Goal: Task Accomplishment & Management: Complete application form

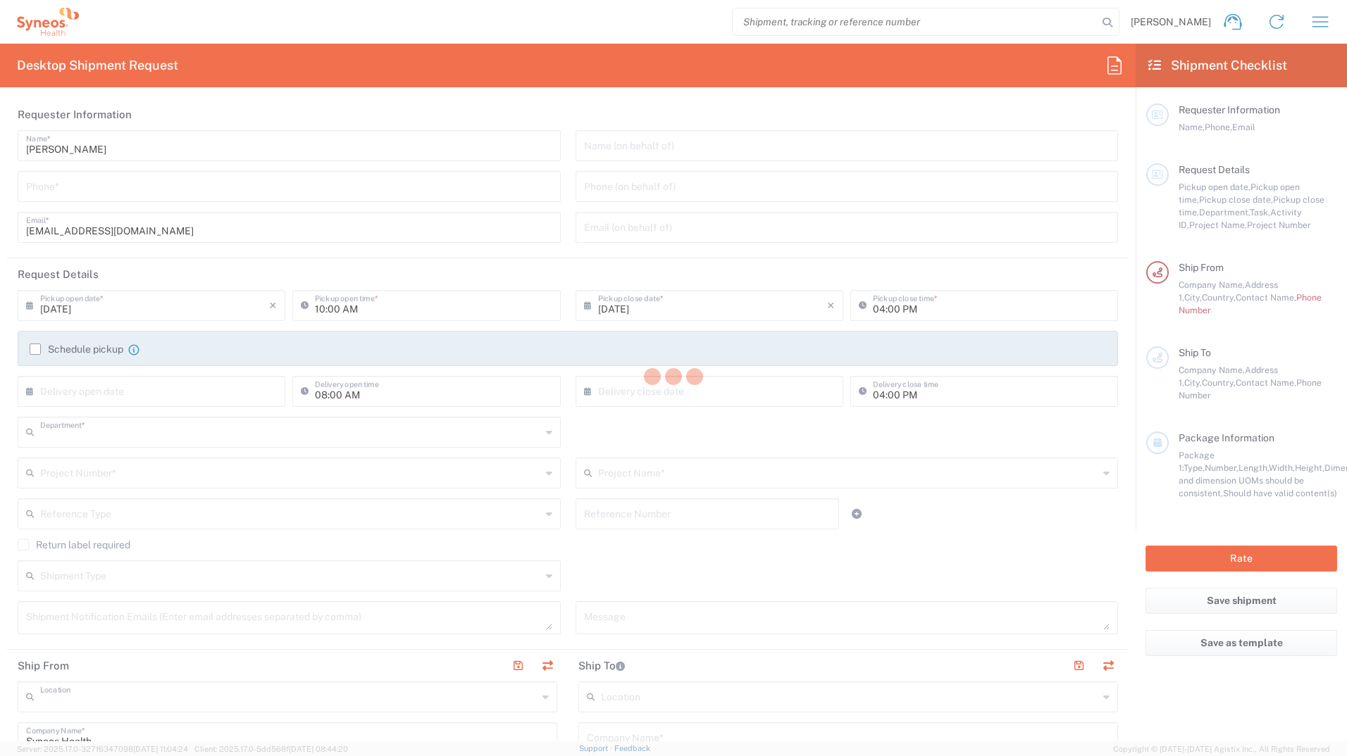
type input "3233"
type input "Syneos Health Romania S.R.L"
type input "[GEOGRAPHIC_DATA]"
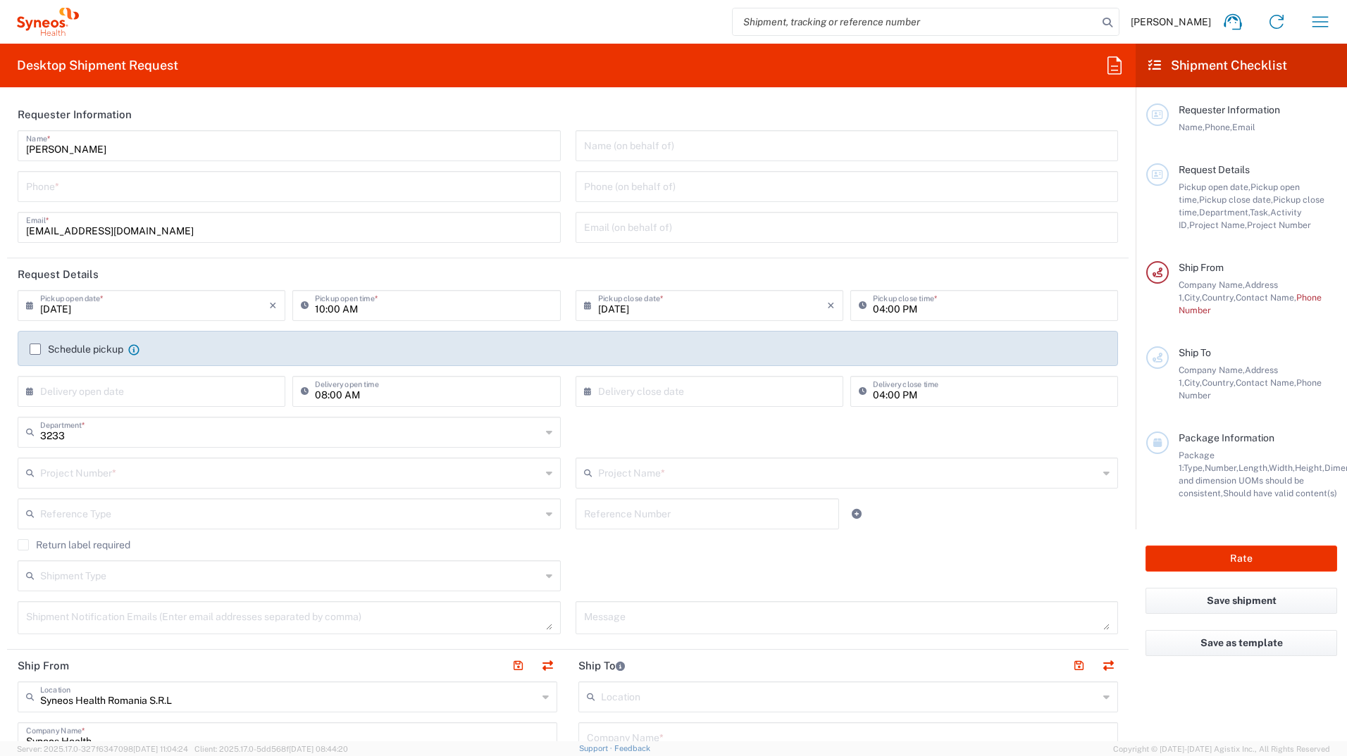
click at [68, 183] on input "tel" at bounding box center [289, 185] width 526 height 25
type input "0771103365"
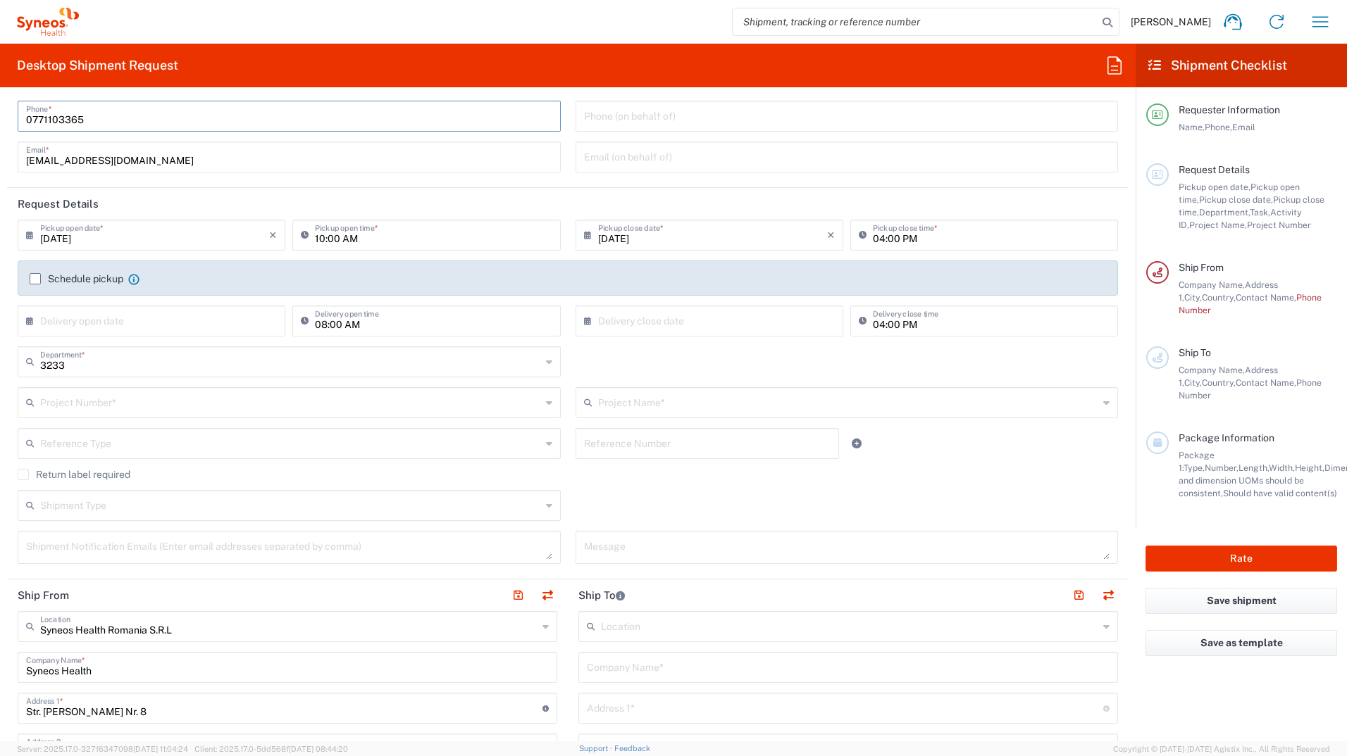
scroll to position [141, 0]
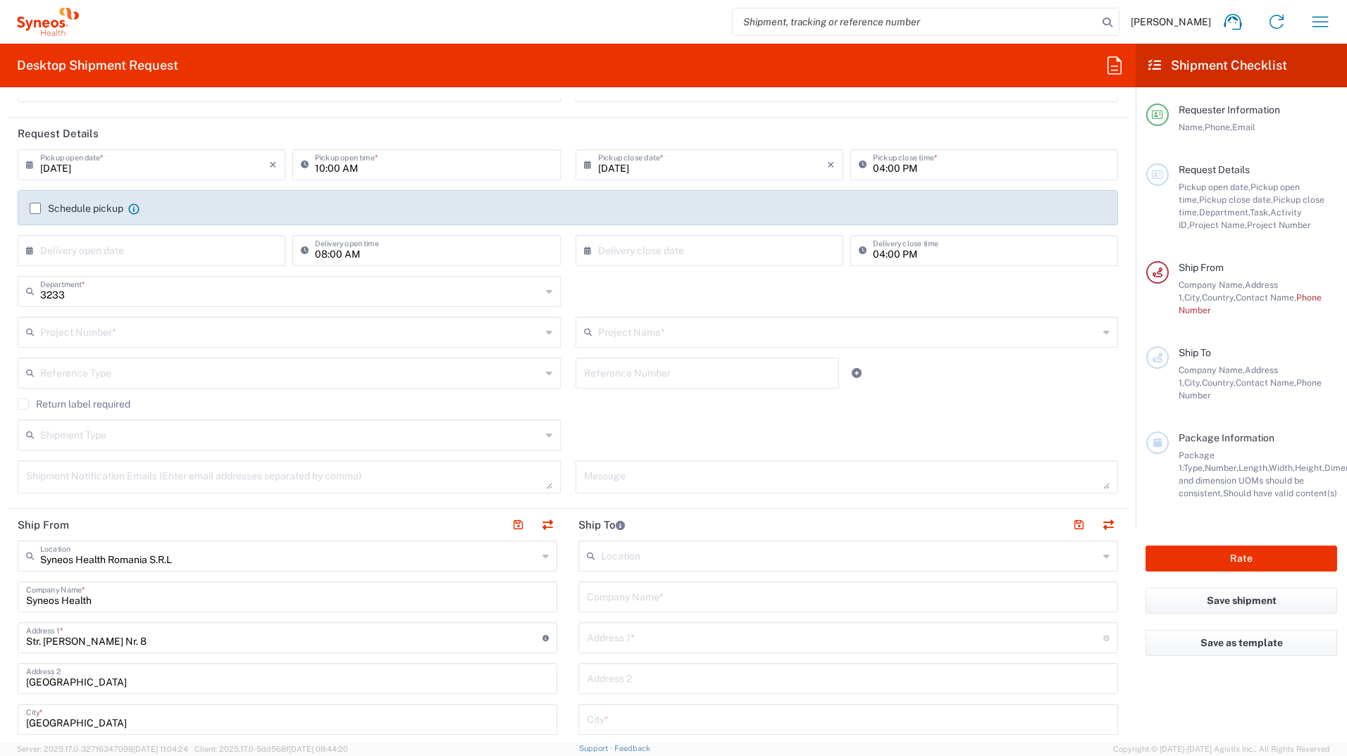
click at [193, 339] on input "text" at bounding box center [290, 331] width 501 height 25
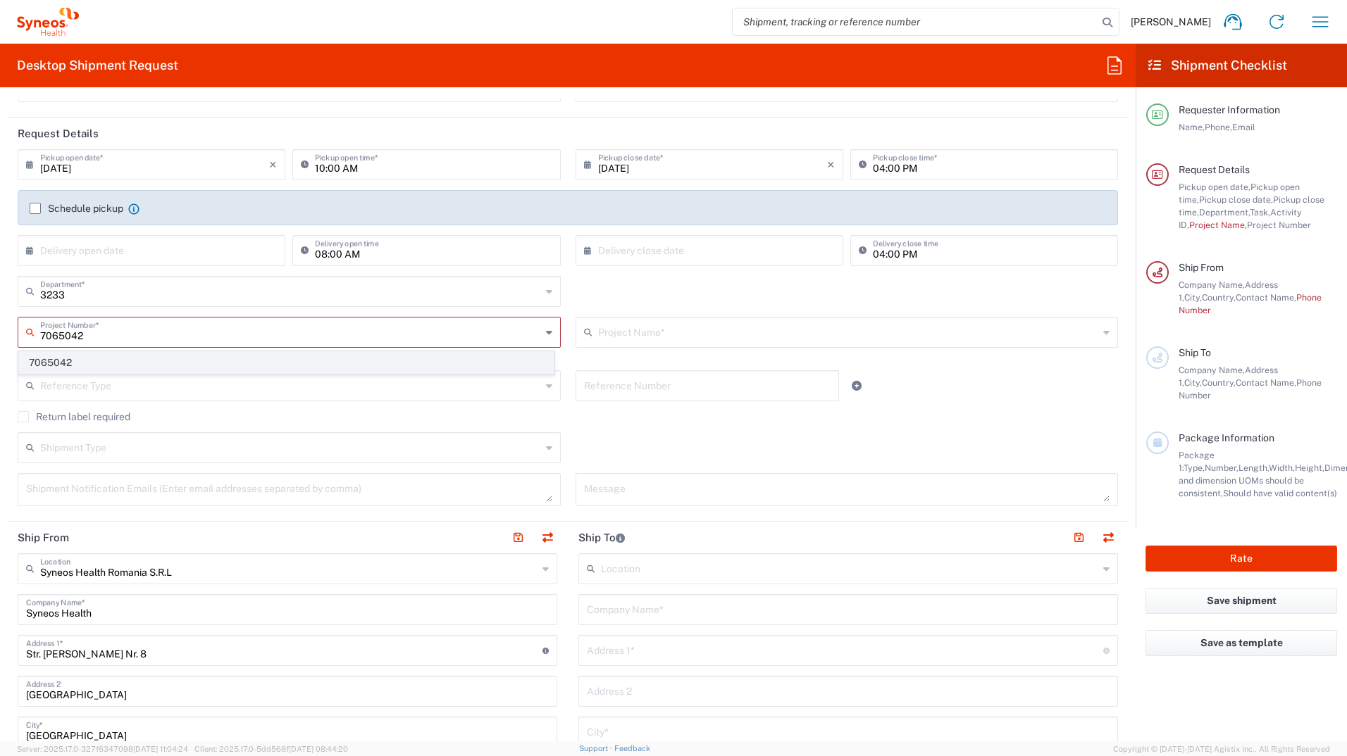
type input "7065042"
click at [187, 366] on span "7065042" at bounding box center [286, 363] width 535 height 22
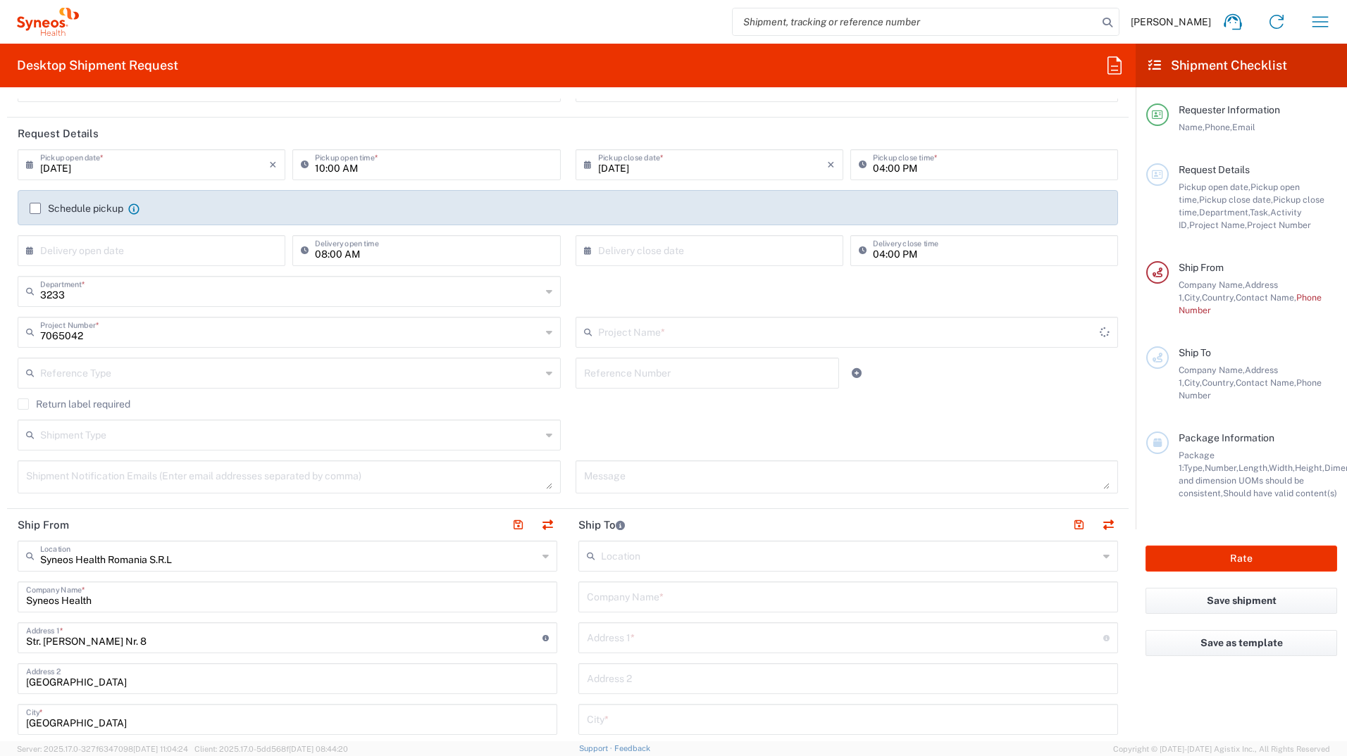
type input "7065042  Qilu Pharmaceutica"
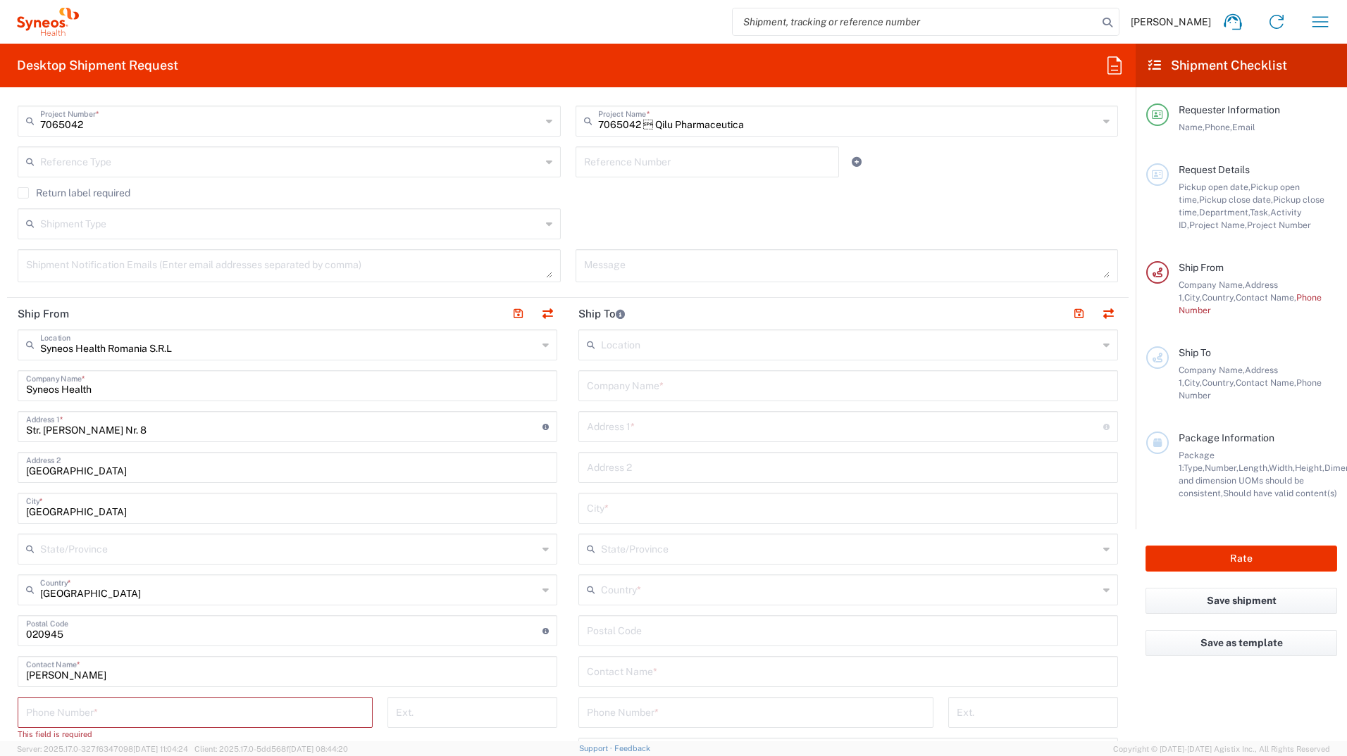
scroll to position [423, 0]
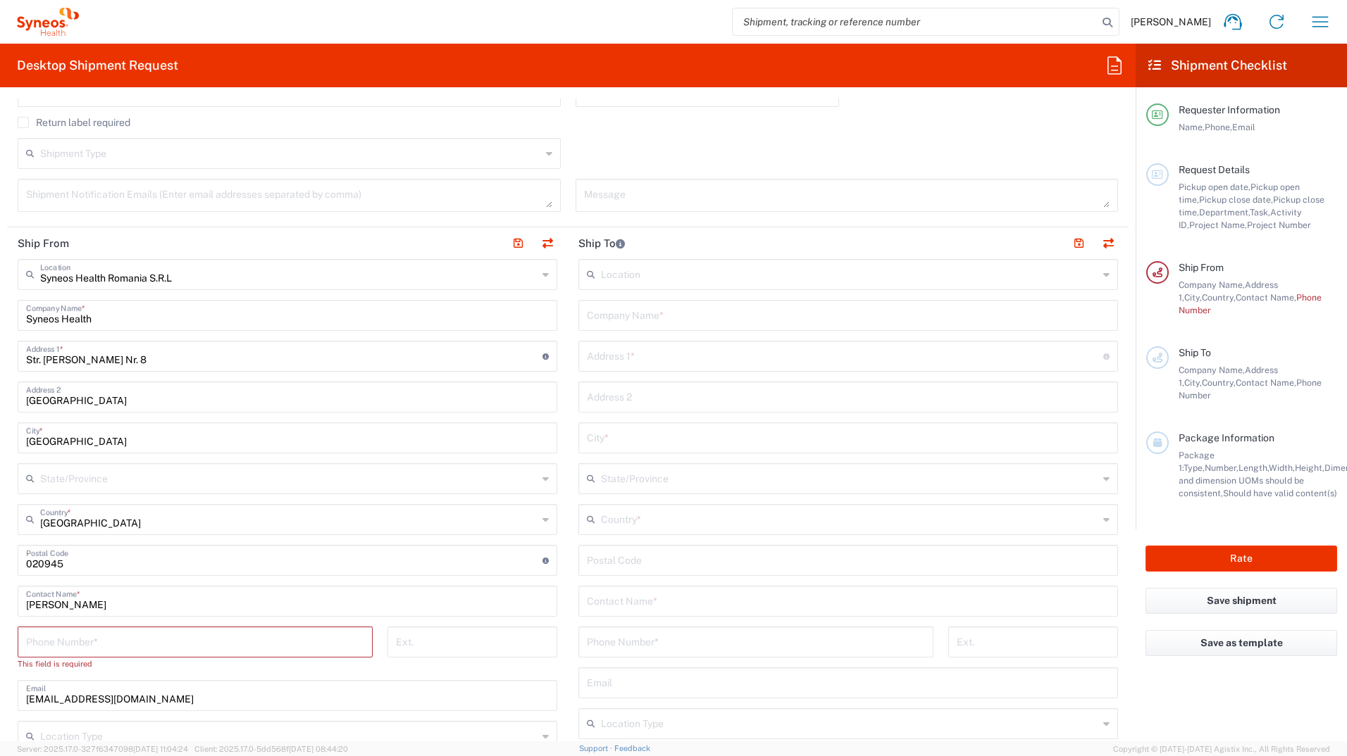
click at [623, 323] on input "text" at bounding box center [848, 314] width 523 height 25
click at [628, 311] on input "text" at bounding box center [848, 314] width 523 height 25
paste input "SMO Agency"
type input "SMO Agency"
drag, startPoint x: 617, startPoint y: 323, endPoint x: 596, endPoint y: 362, distance: 44.7
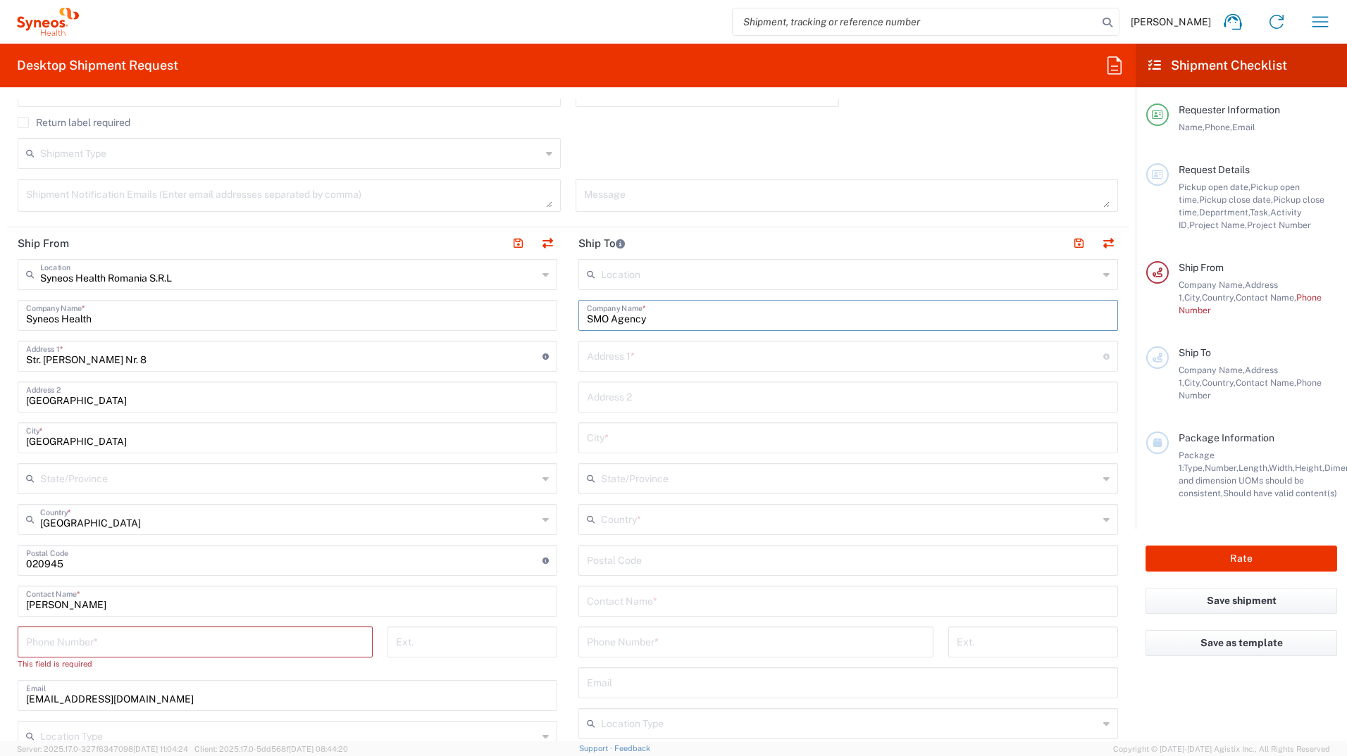
click at [596, 362] on input "text" at bounding box center [845, 355] width 516 height 25
drag, startPoint x: 597, startPoint y: 360, endPoint x: 630, endPoint y: 359, distance: 33.1
click at [597, 360] on input "text" at bounding box center [845, 355] width 516 height 25
paste input "[STREET_ADDRESS]."
type input "[STREET_ADDRESS]."
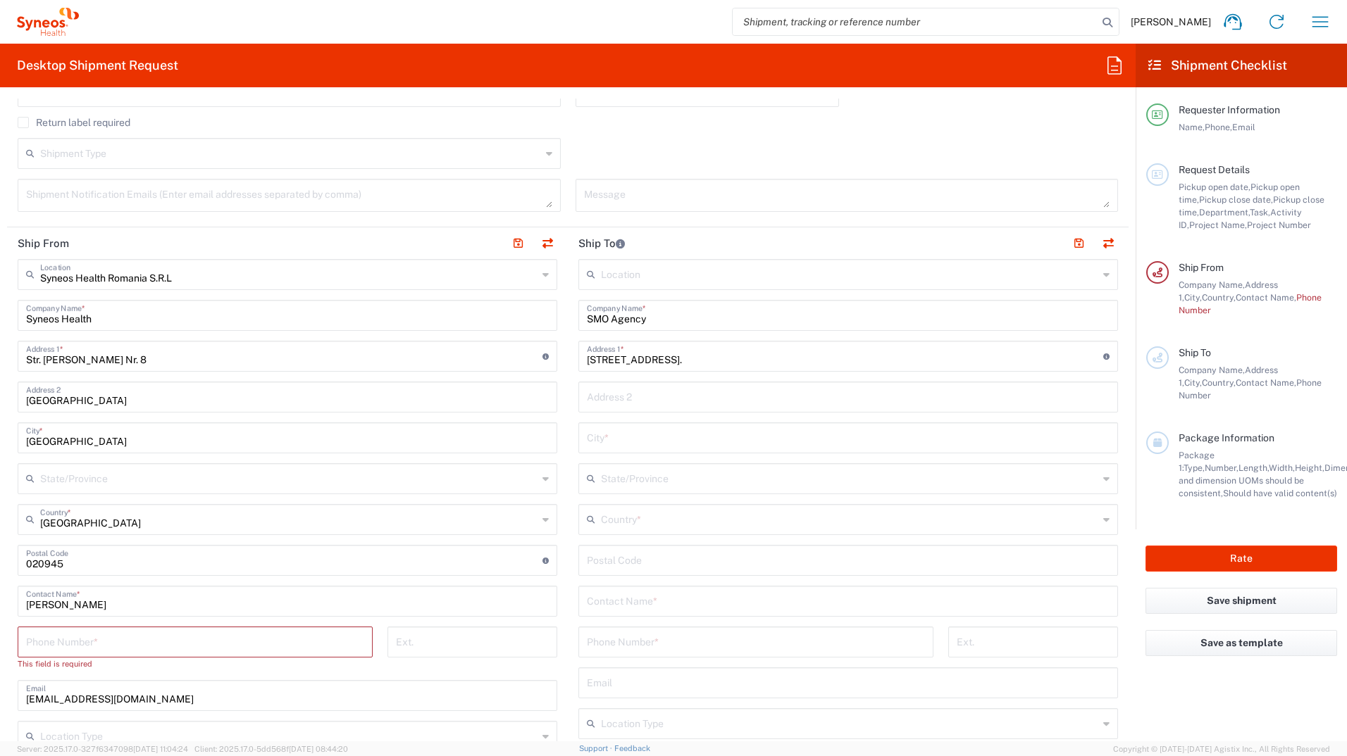
drag, startPoint x: 627, startPoint y: 411, endPoint x: 604, endPoint y: 401, distance: 25.2
click at [627, 411] on div "Address 2" at bounding box center [848, 397] width 540 height 31
click at [618, 404] on input "text" at bounding box center [848, 396] width 523 height 25
click at [623, 403] on input "text" at bounding box center [848, 396] width 523 height 25
click at [611, 402] on input "text" at bounding box center [848, 396] width 523 height 25
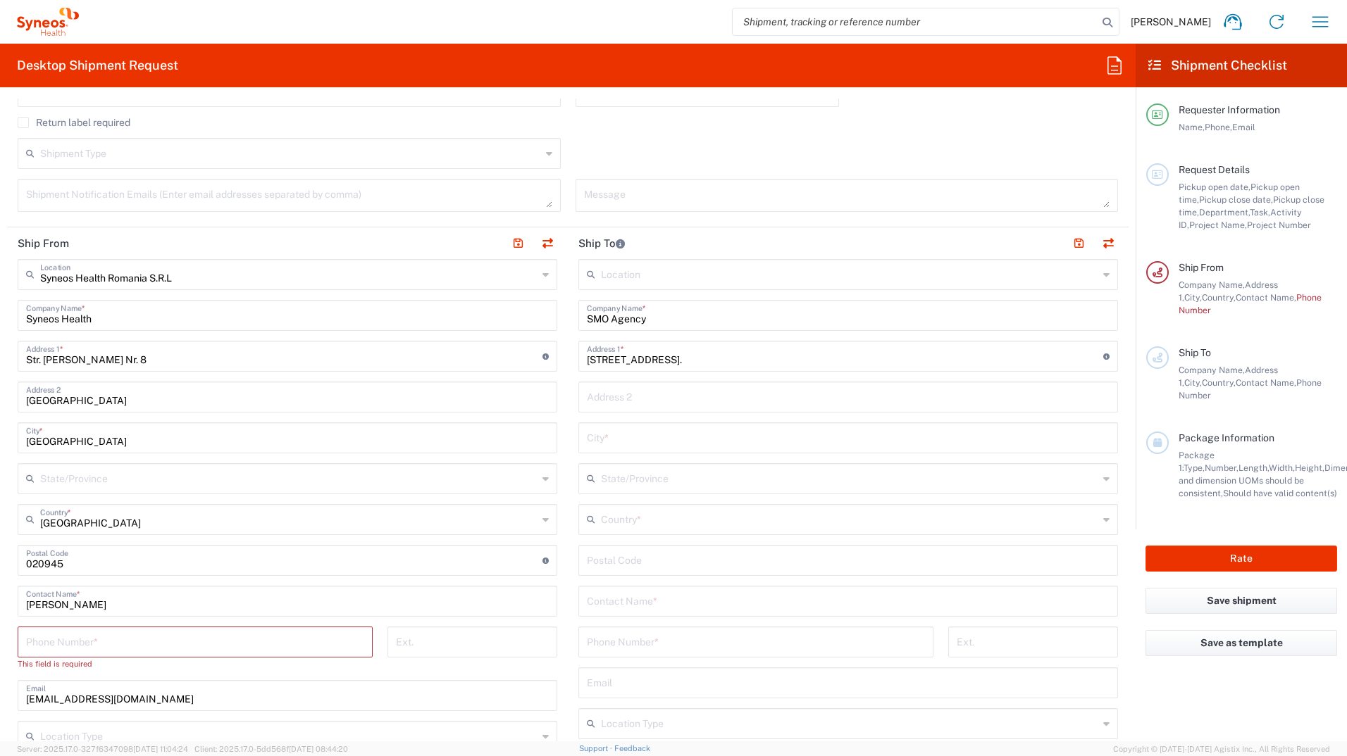
paste input "Business Center "[GEOGRAPHIC_DATA]", 11th floor."
type input "Business Center "[GEOGRAPHIC_DATA]", 11th floor."
click at [611, 439] on input "text" at bounding box center [848, 437] width 523 height 25
type input "Kyiv"
click at [613, 471] on input "text" at bounding box center [849, 478] width 497 height 25
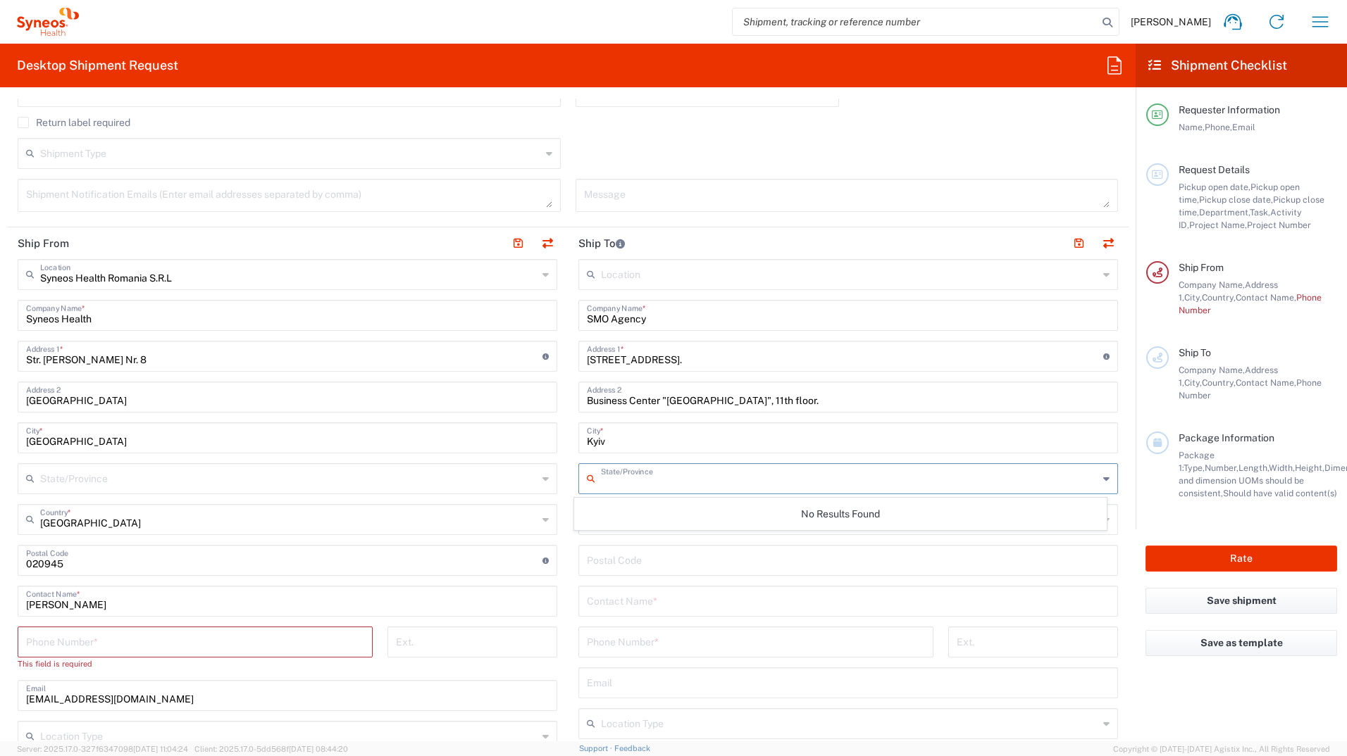
drag, startPoint x: 616, startPoint y: 450, endPoint x: 583, endPoint y: 530, distance: 85.9
click at [616, 450] on div "Kyiv City *" at bounding box center [848, 438] width 540 height 31
click at [609, 515] on input "text" at bounding box center [849, 518] width 497 height 25
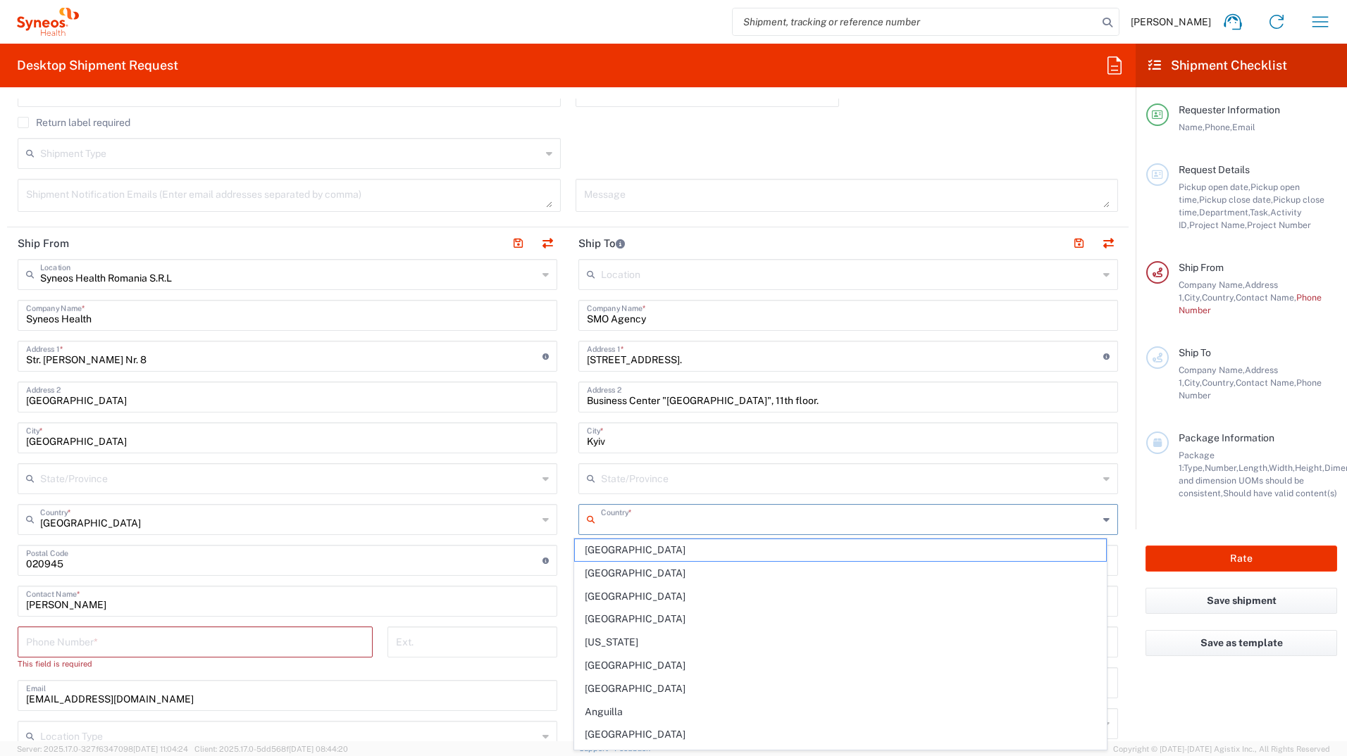
click at [608, 529] on input "text" at bounding box center [849, 518] width 497 height 25
click at [608, 529] on input "[GEOGRAPHIC_DATA]" at bounding box center [849, 518] width 497 height 25
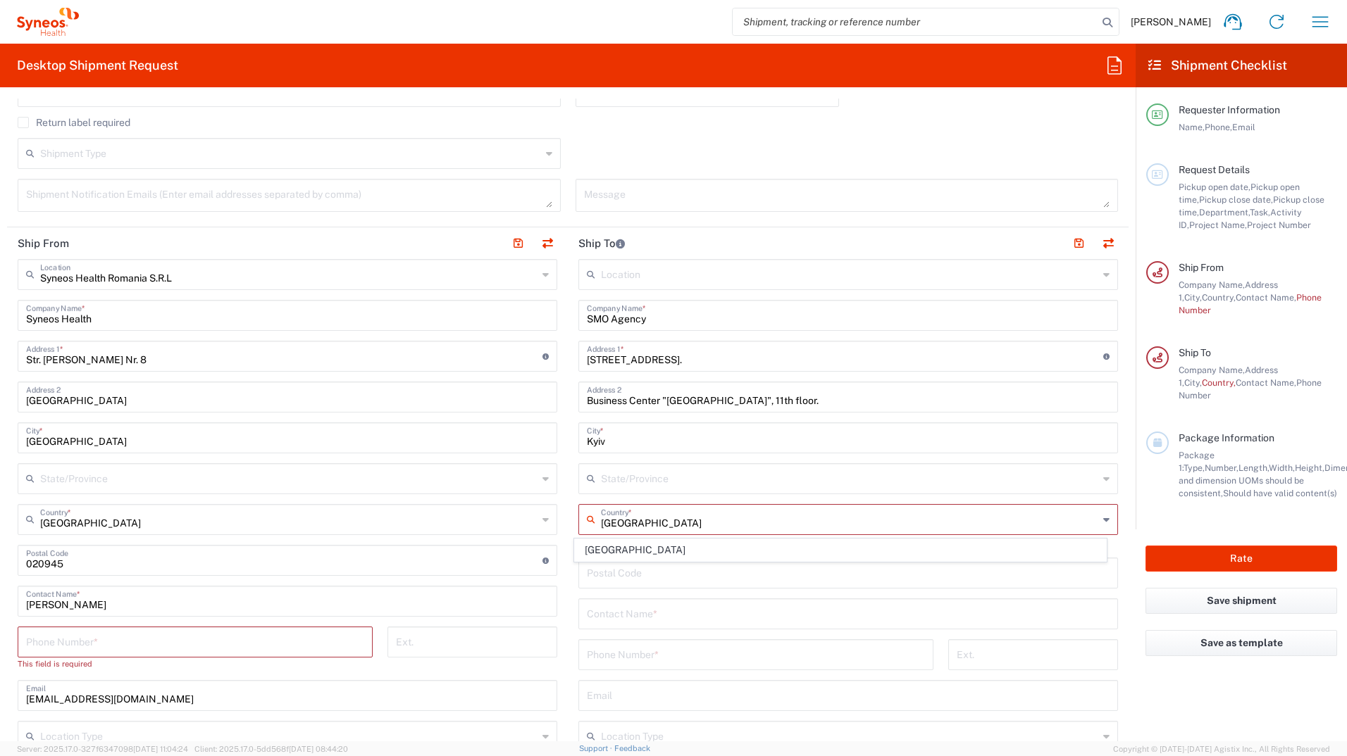
type input "[GEOGRAPHIC_DATA]"
click at [602, 553] on span "[GEOGRAPHIC_DATA]" at bounding box center [841, 551] width 532 height 22
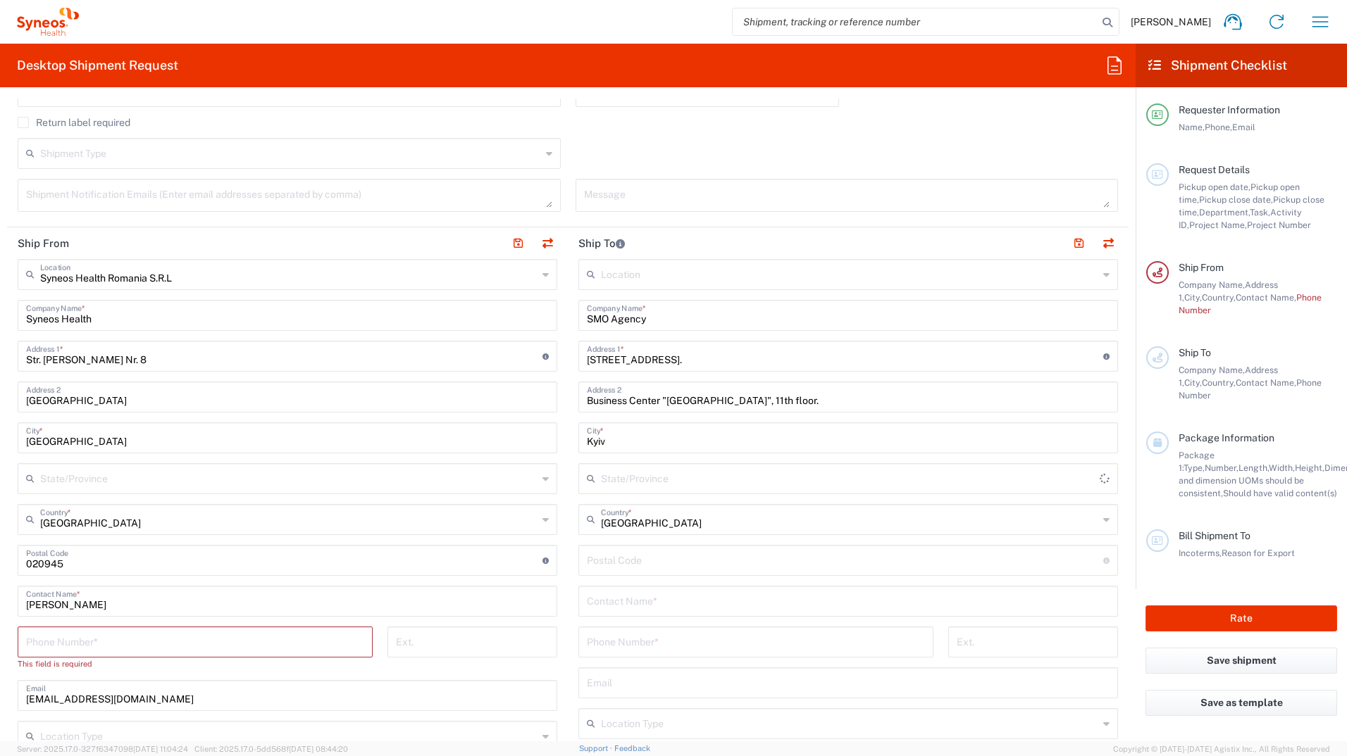
type input "Sender/Shipper"
type input "Delivery Duty Paid"
click at [618, 562] on input "undefined" at bounding box center [845, 559] width 516 height 25
paste input "03150"
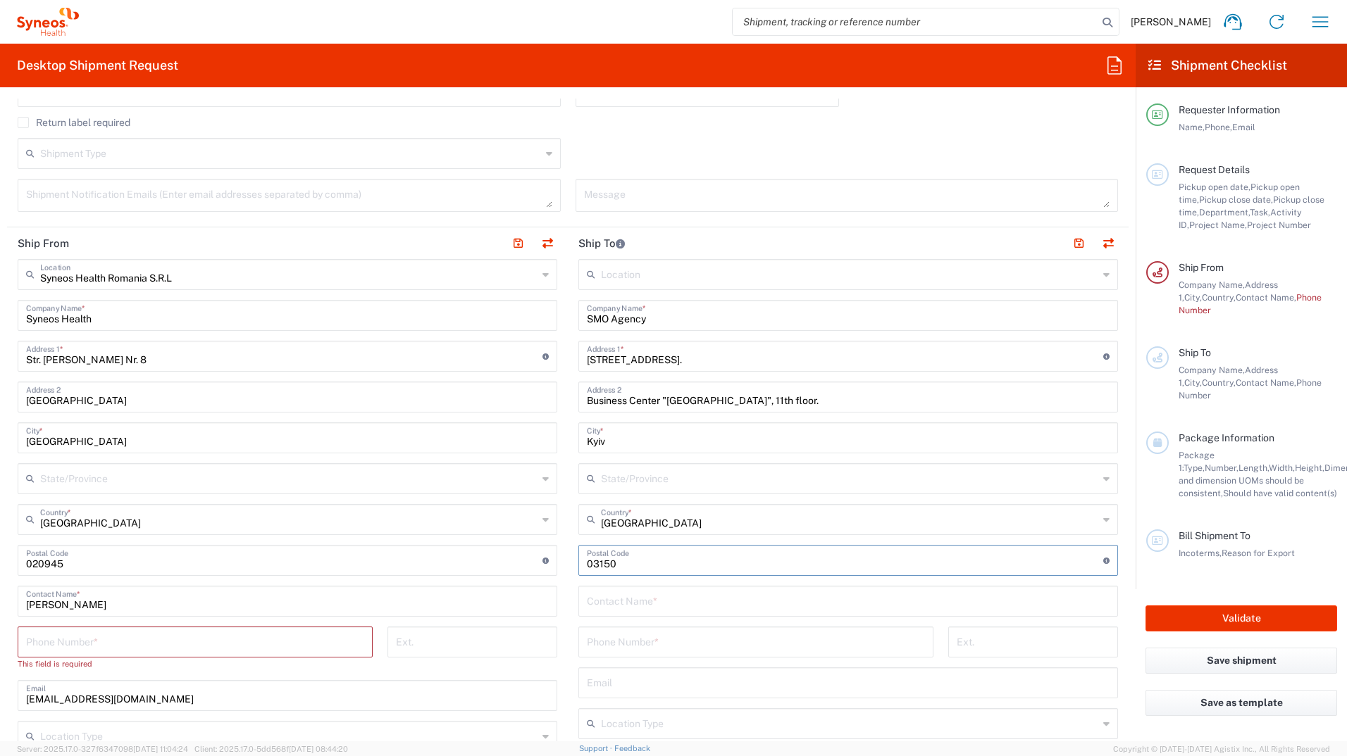
type input "03150"
click at [119, 645] on input "tel" at bounding box center [195, 641] width 338 height 25
type input "0771103365"
type input "[EMAIL_ADDRESS][DOMAIN_NAME]"
type input "[GEOGRAPHIC_DATA]"
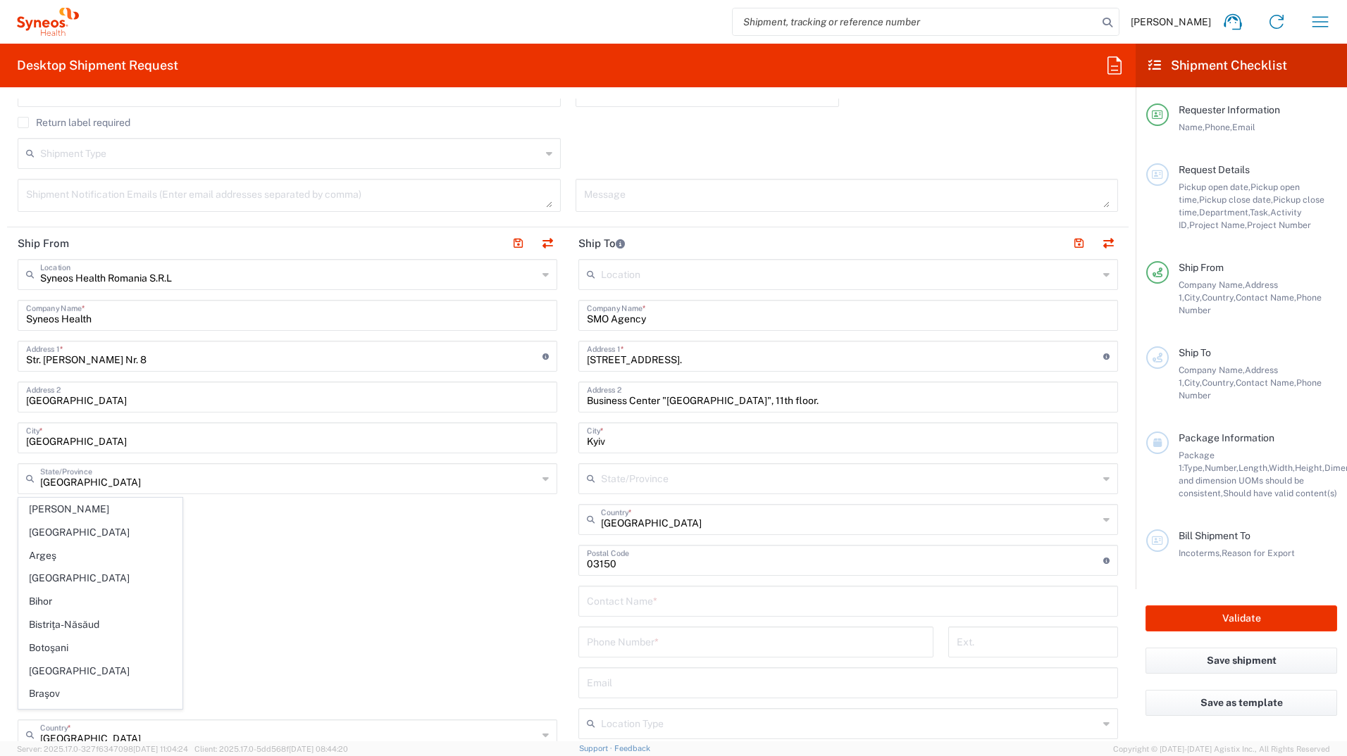
click at [614, 604] on input "text" at bounding box center [848, 600] width 523 height 25
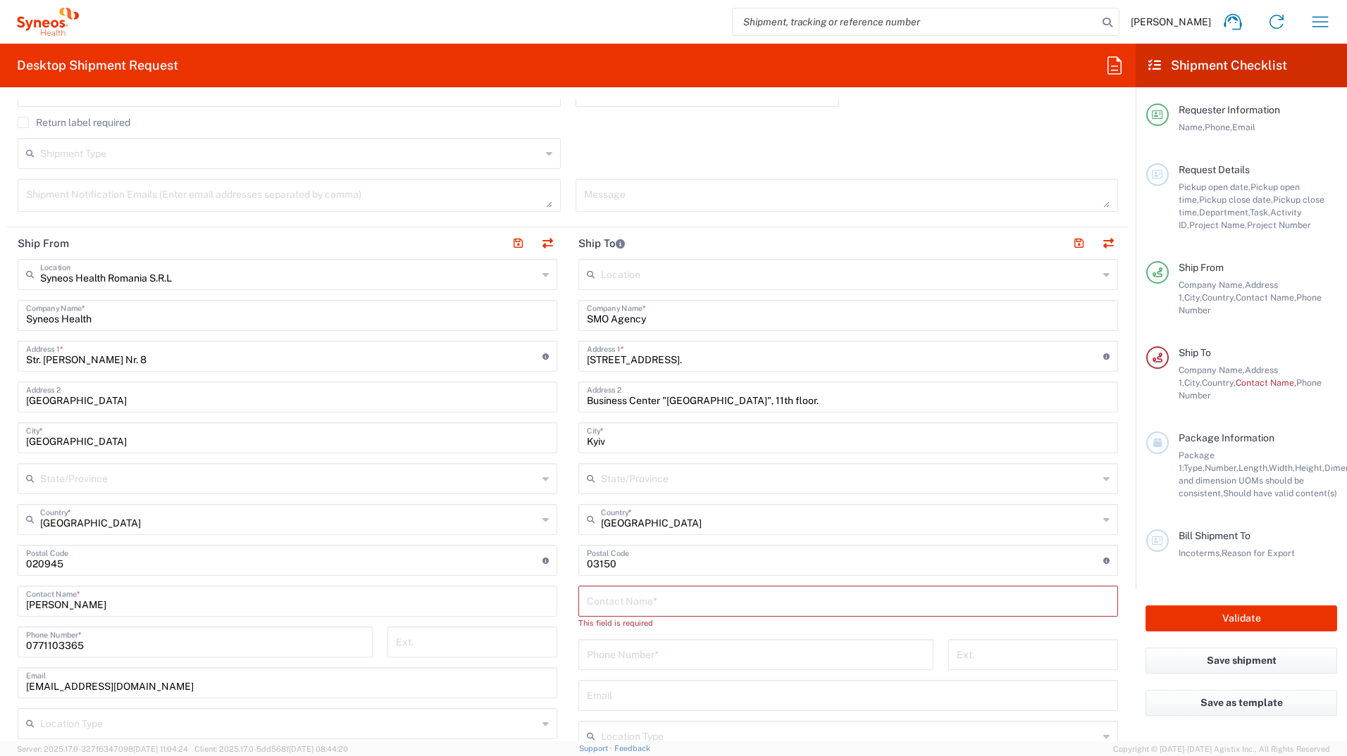
click at [622, 606] on input "text" at bounding box center [848, 600] width 523 height 25
paste input "[PERSON_NAME]"
type input "[PERSON_NAME]"
click at [620, 646] on input "tel" at bounding box center [756, 641] width 338 height 25
click at [608, 652] on input "tel" at bounding box center [756, 641] width 338 height 25
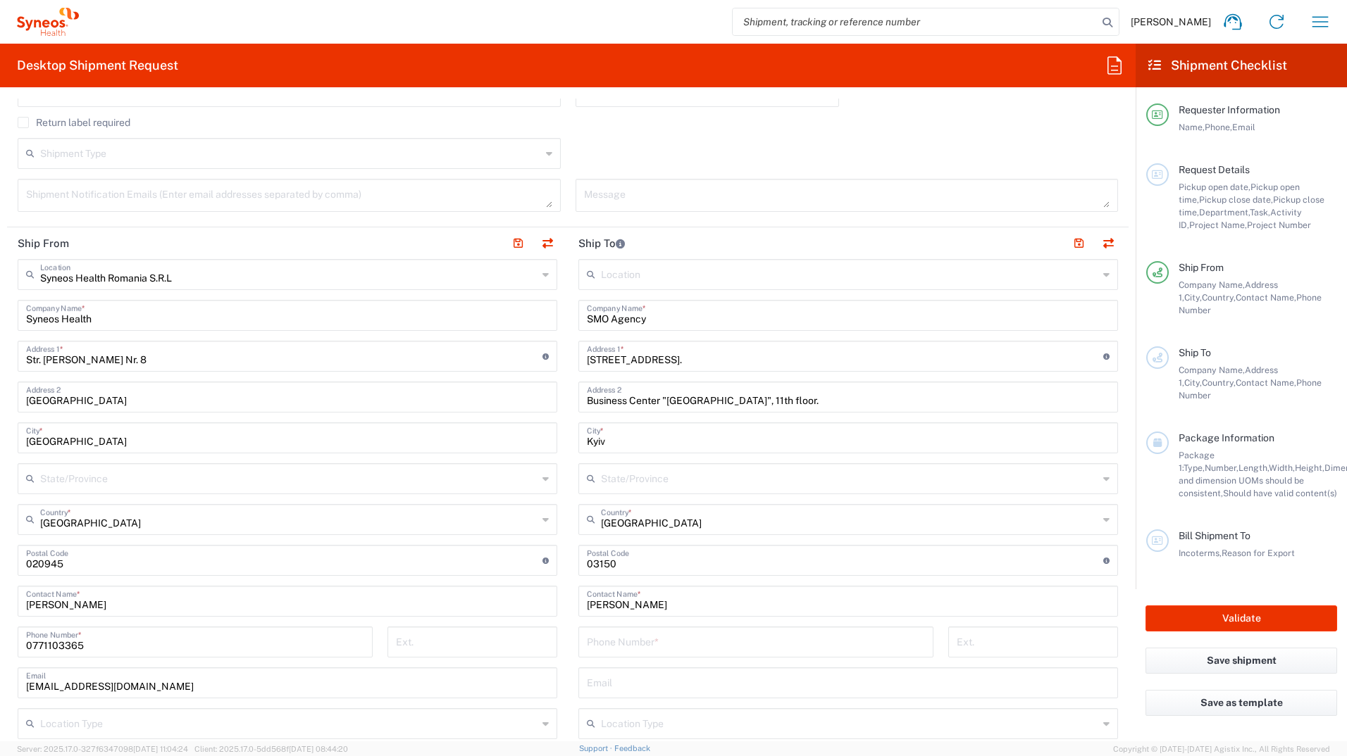
click at [670, 644] on input "tel" at bounding box center [756, 641] width 338 height 25
paste input "099 480 03 15"
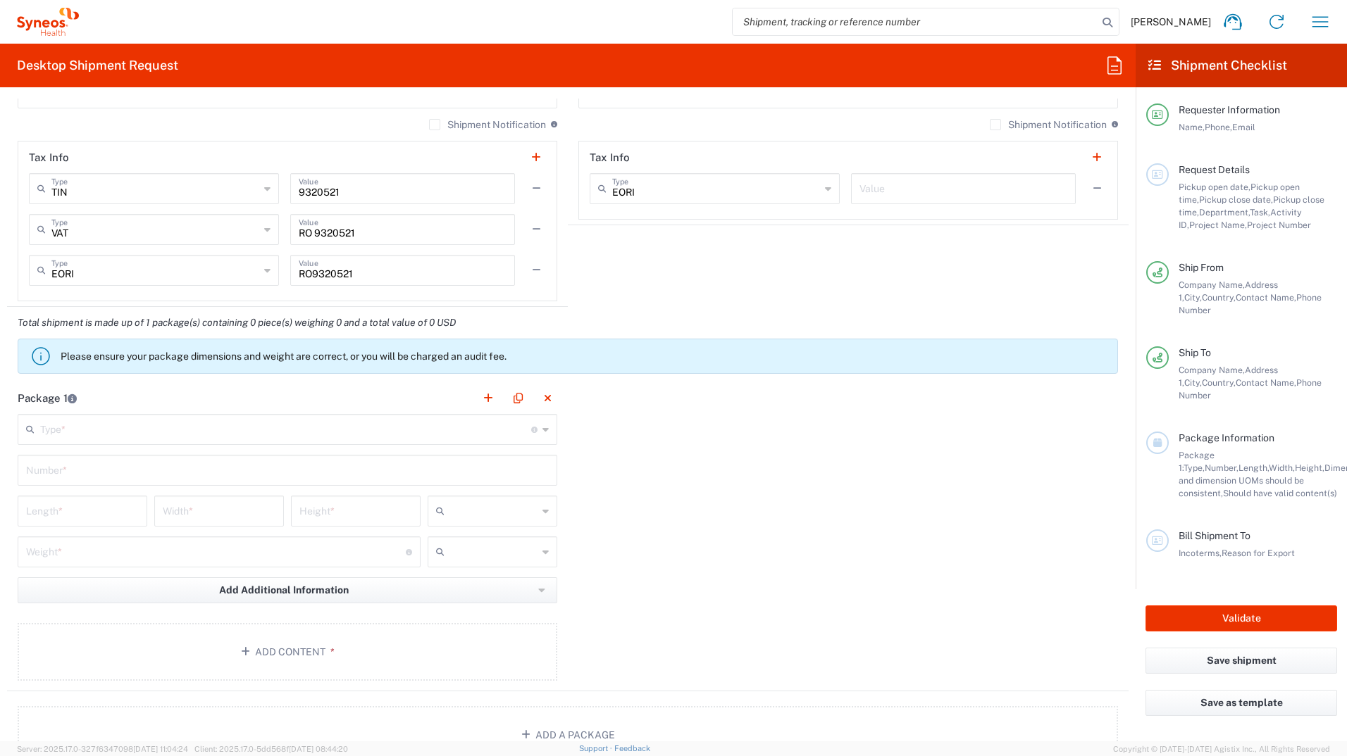
scroll to position [1057, 0]
type input "099 480 03 15"
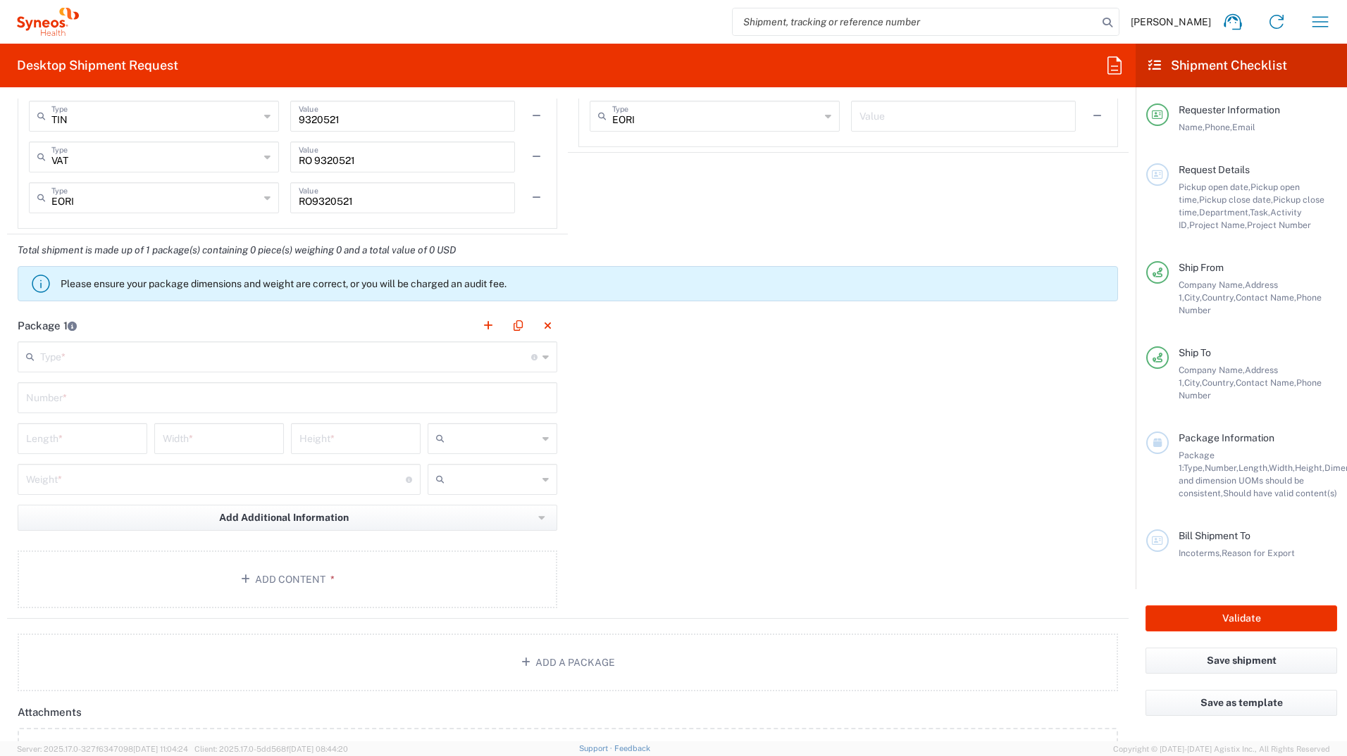
scroll to position [1127, 0]
drag, startPoint x: 532, startPoint y: 357, endPoint x: 130, endPoint y: 366, distance: 401.6
click at [532, 357] on icon at bounding box center [534, 357] width 6 height 6
click at [542, 357] on icon at bounding box center [545, 356] width 6 height 23
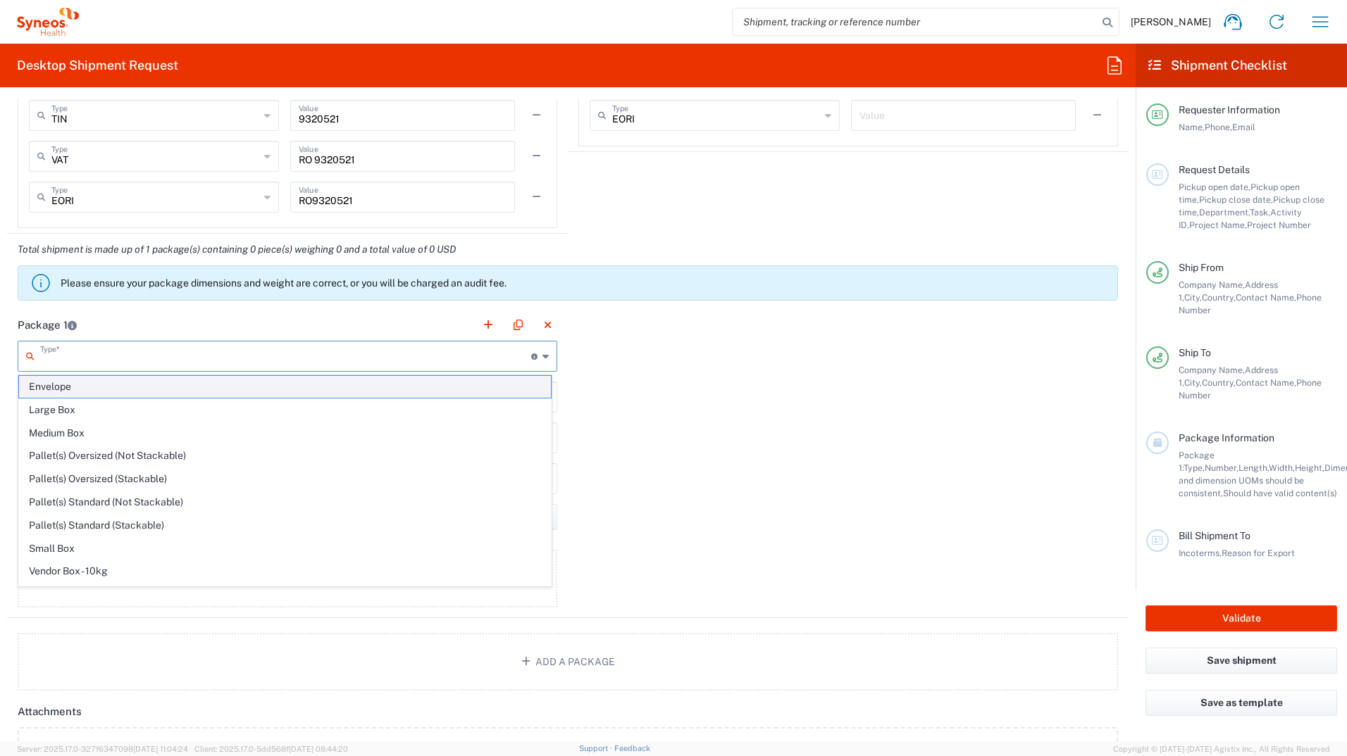
click at [92, 389] on span "Envelope" at bounding box center [285, 387] width 532 height 22
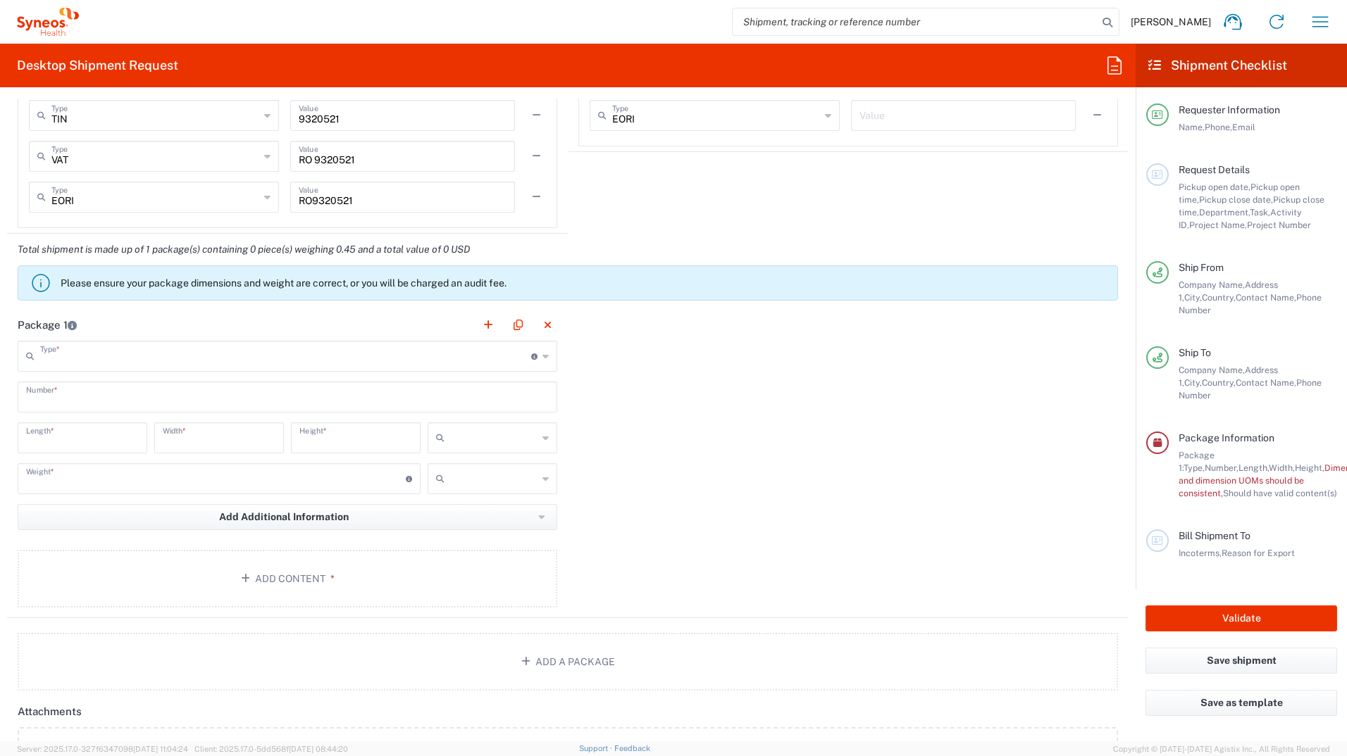
type input "Envelope"
type input "1"
type input "9.5"
type input "12.5"
type input "0.25"
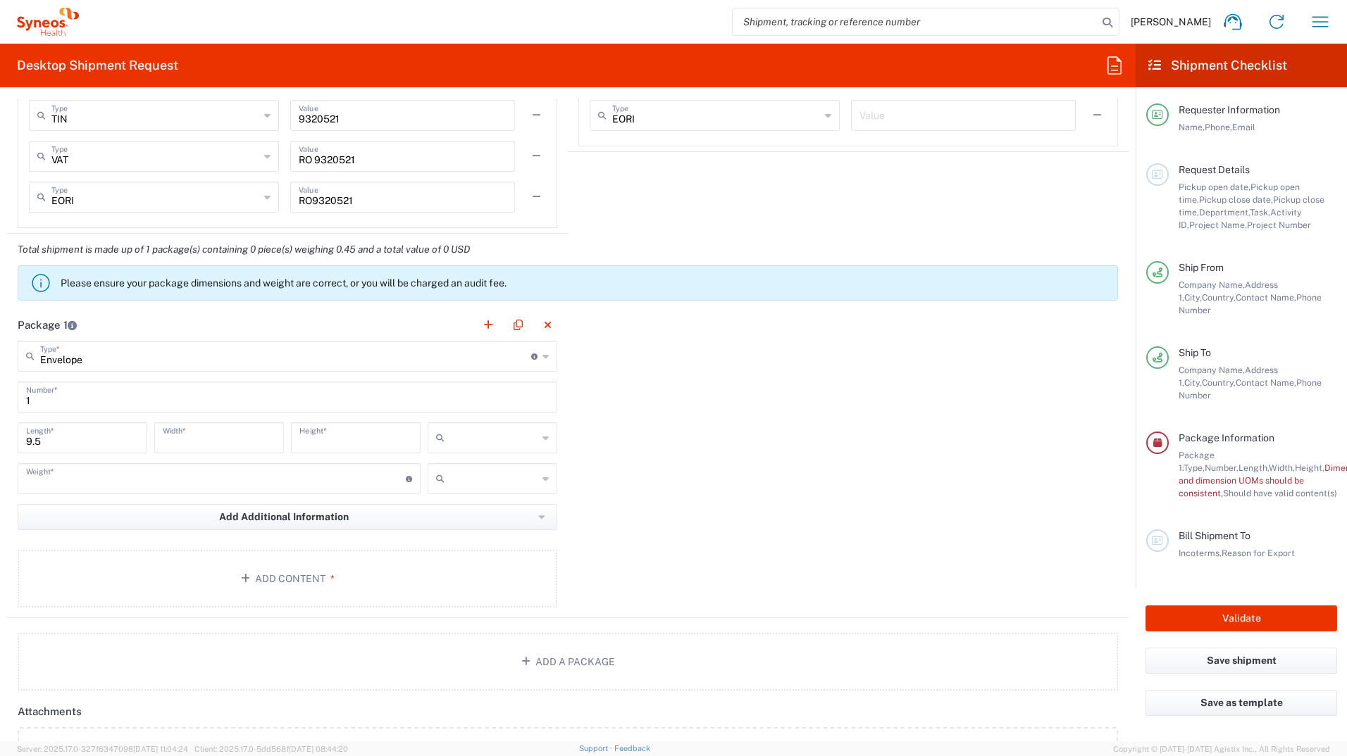
type input "in"
type input "0.45"
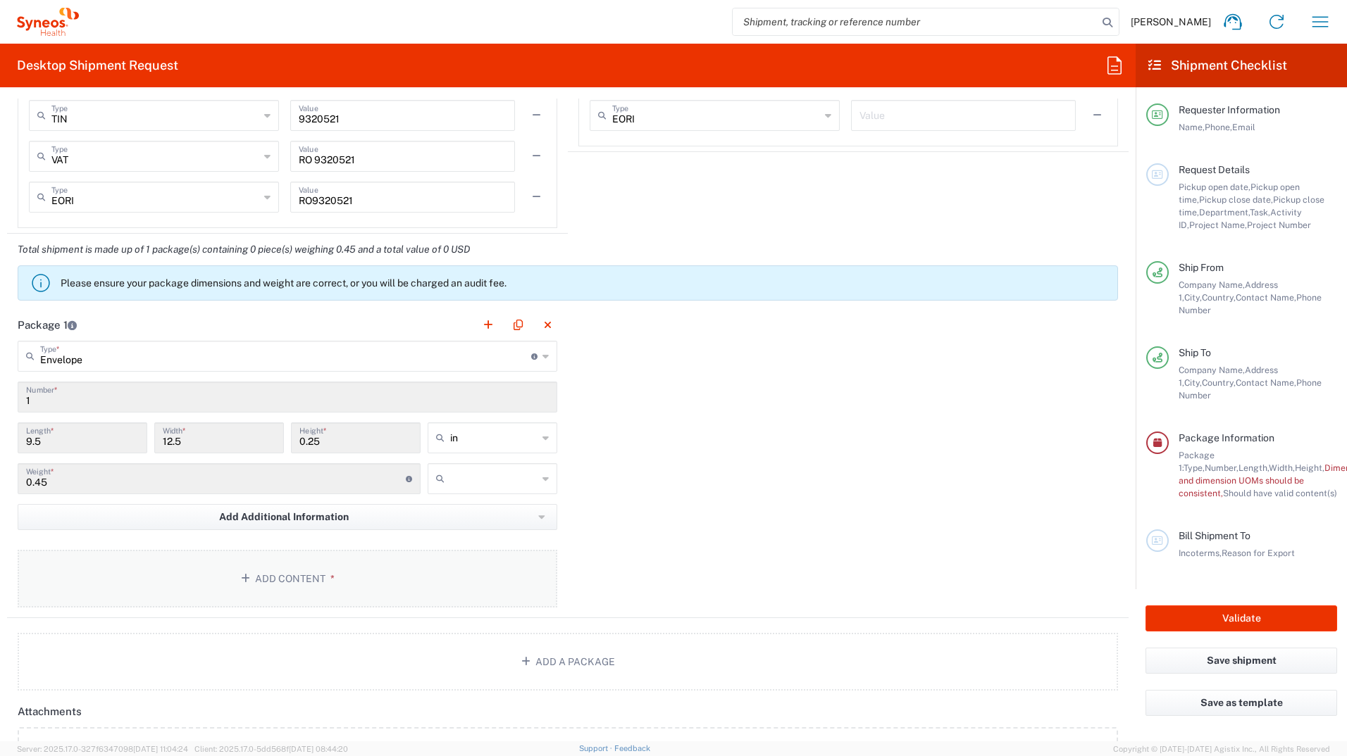
click at [260, 576] on button "Add Content *" at bounding box center [288, 579] width 540 height 58
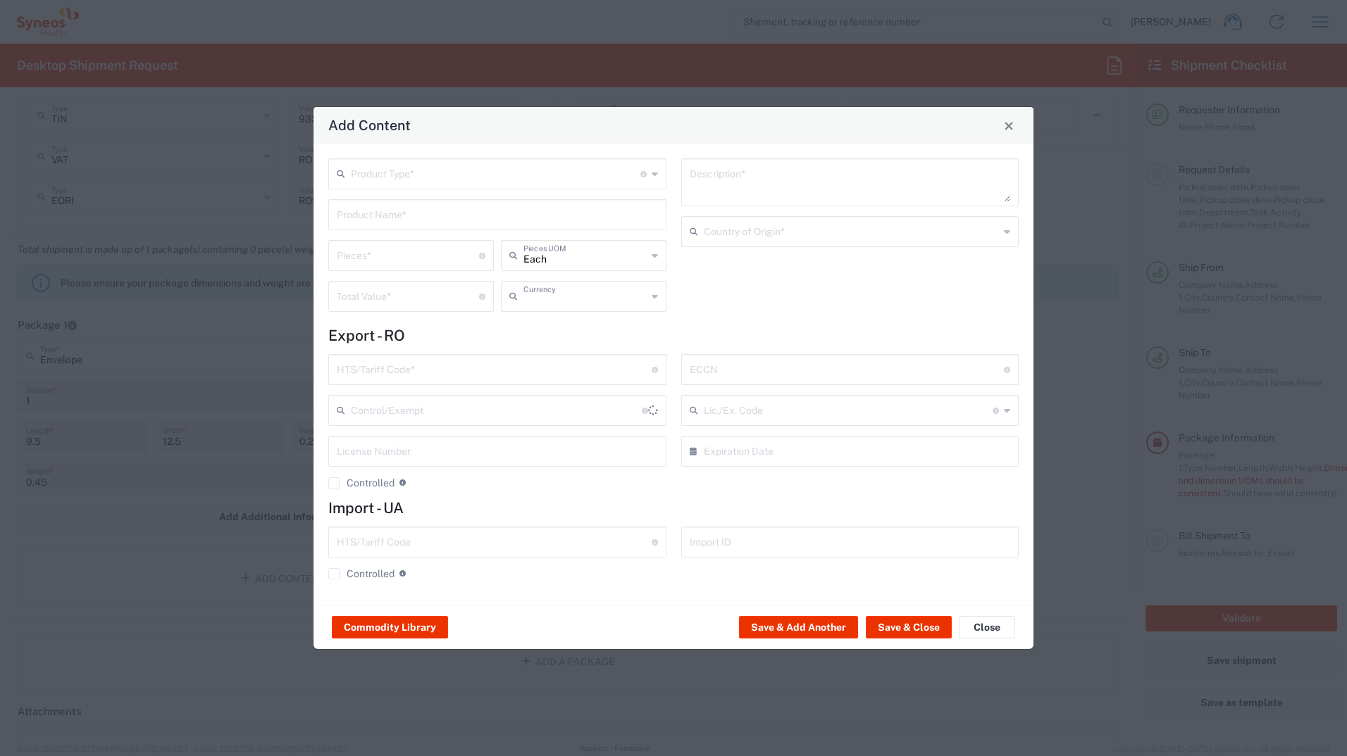
type input "US Dollar"
click at [653, 175] on icon at bounding box center [655, 174] width 6 height 23
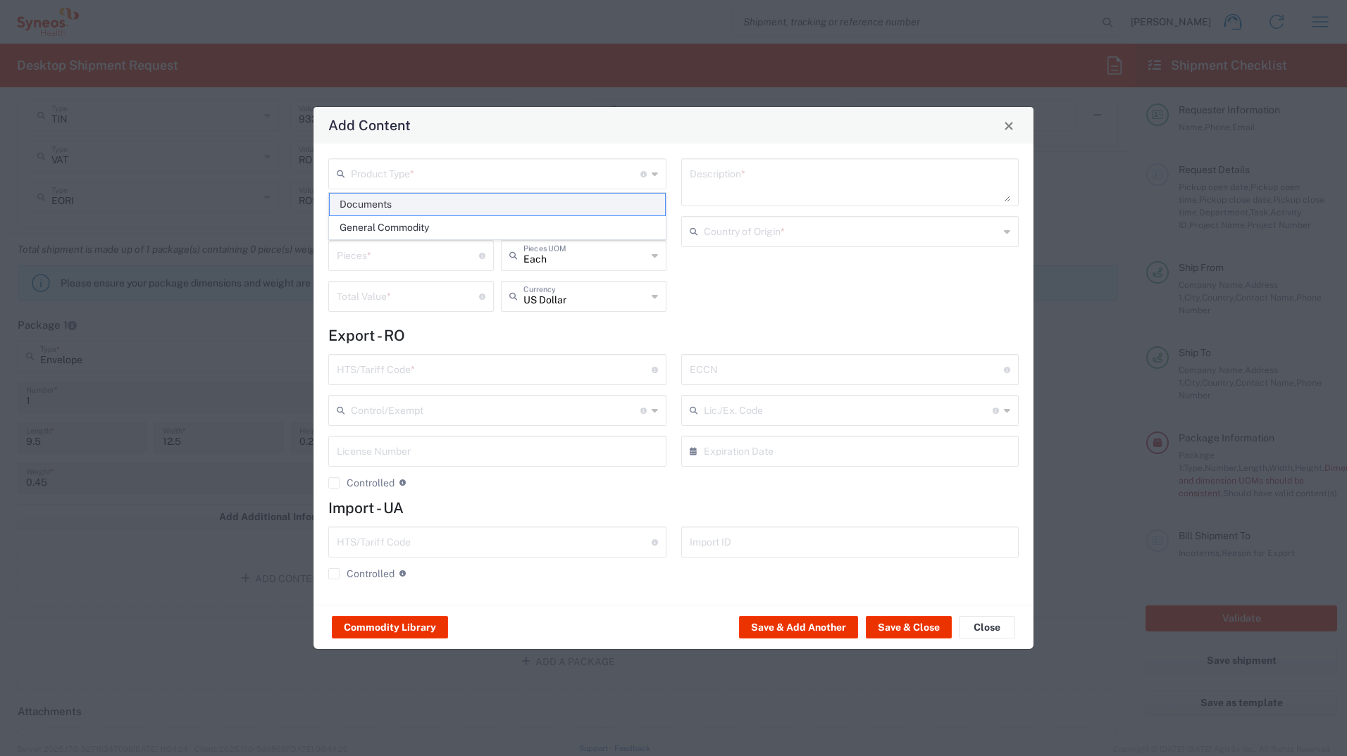
click at [365, 201] on span "Documents" at bounding box center [497, 205] width 335 height 22
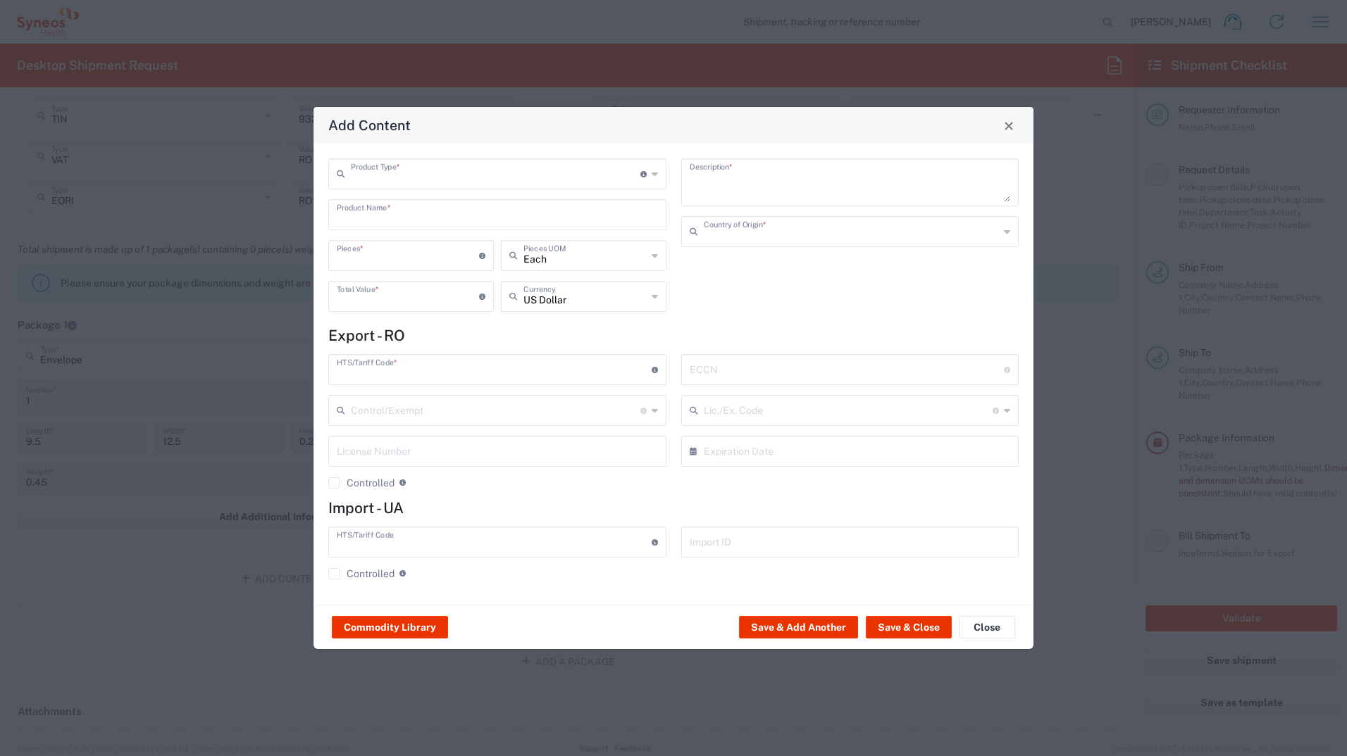
type input "Documents"
type input "1"
type textarea "Documents"
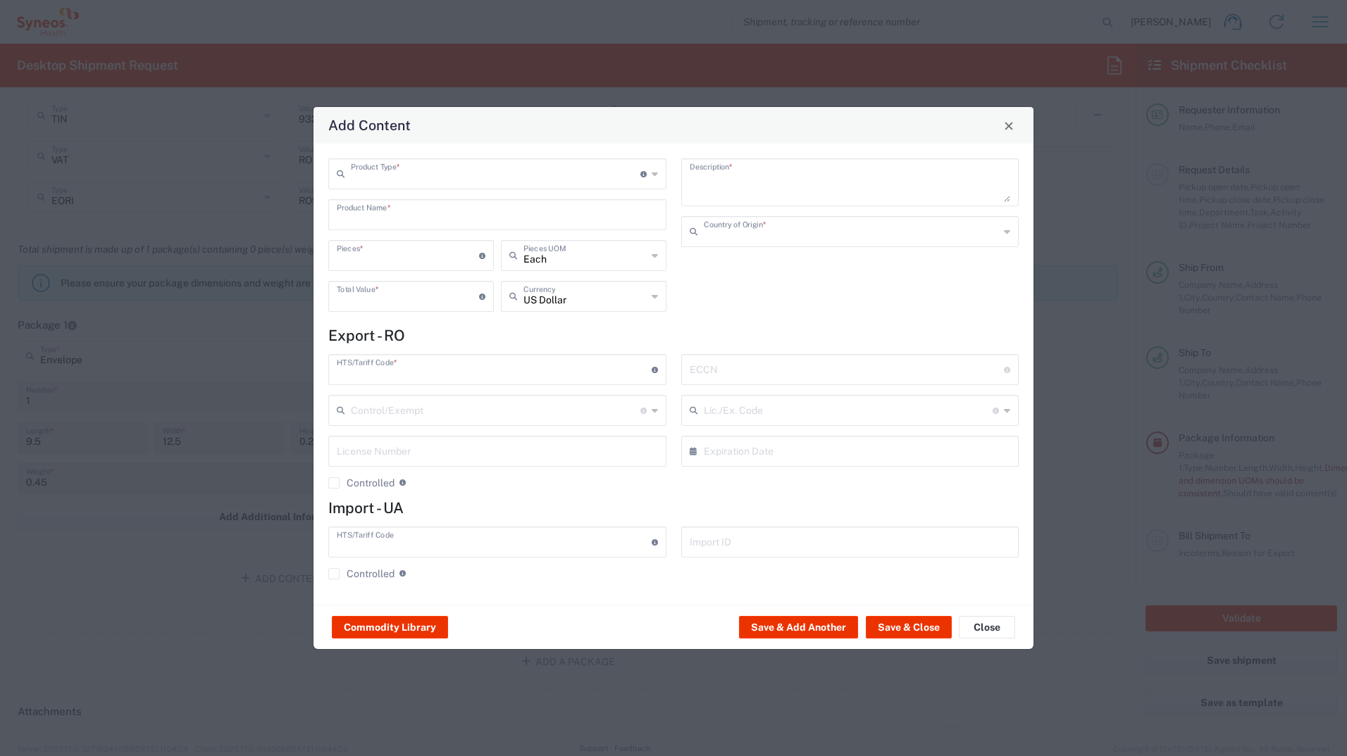
type input "[GEOGRAPHIC_DATA]"
type input "0000.00.0000"
click at [925, 632] on button "Save & Close" at bounding box center [909, 627] width 86 height 23
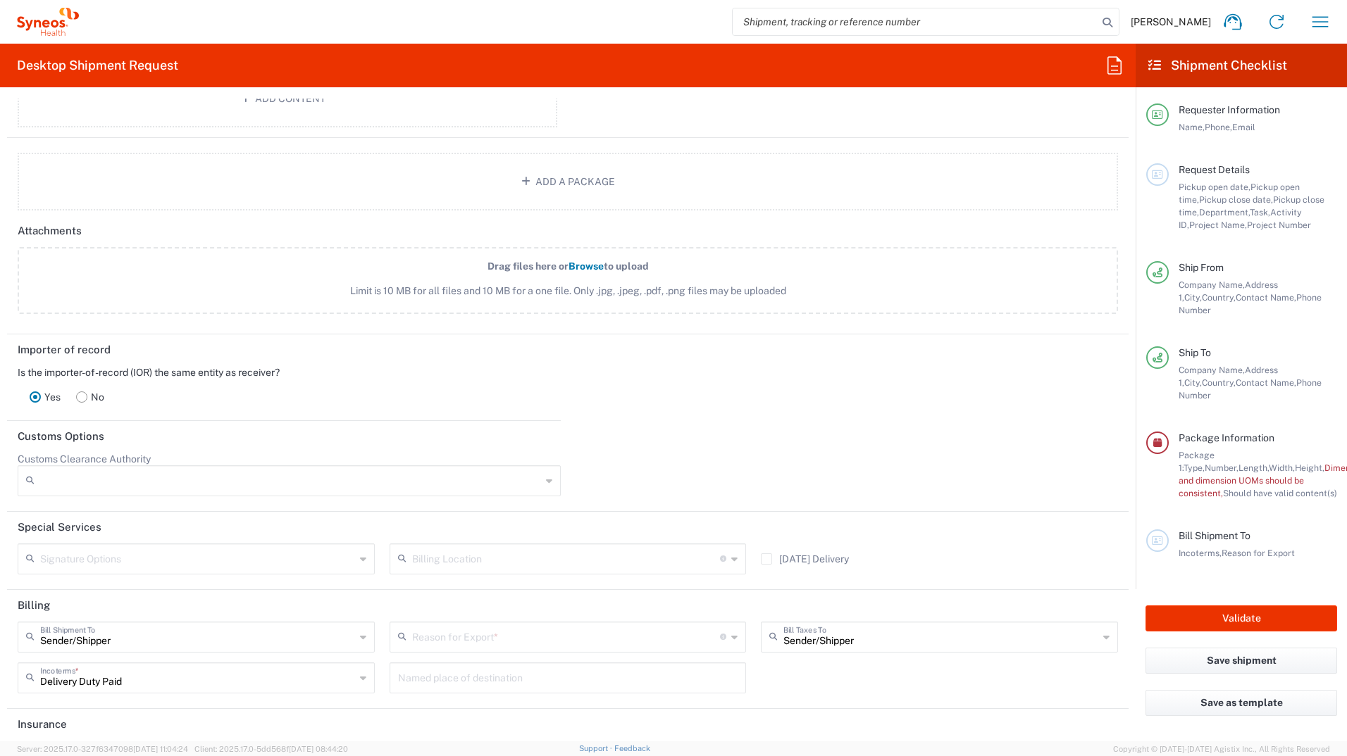
scroll to position [1749, 0]
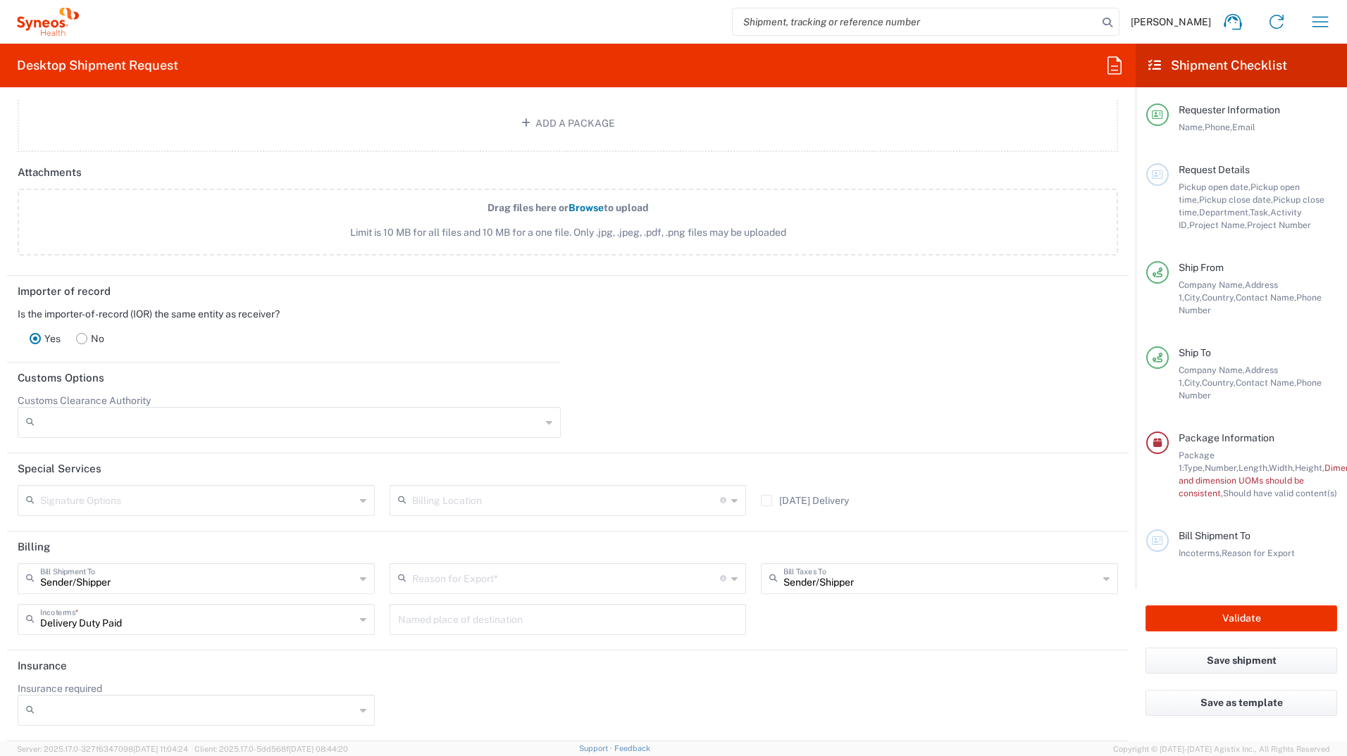
click at [723, 578] on div "Reason for Export *" at bounding box center [567, 578] width 357 height 31
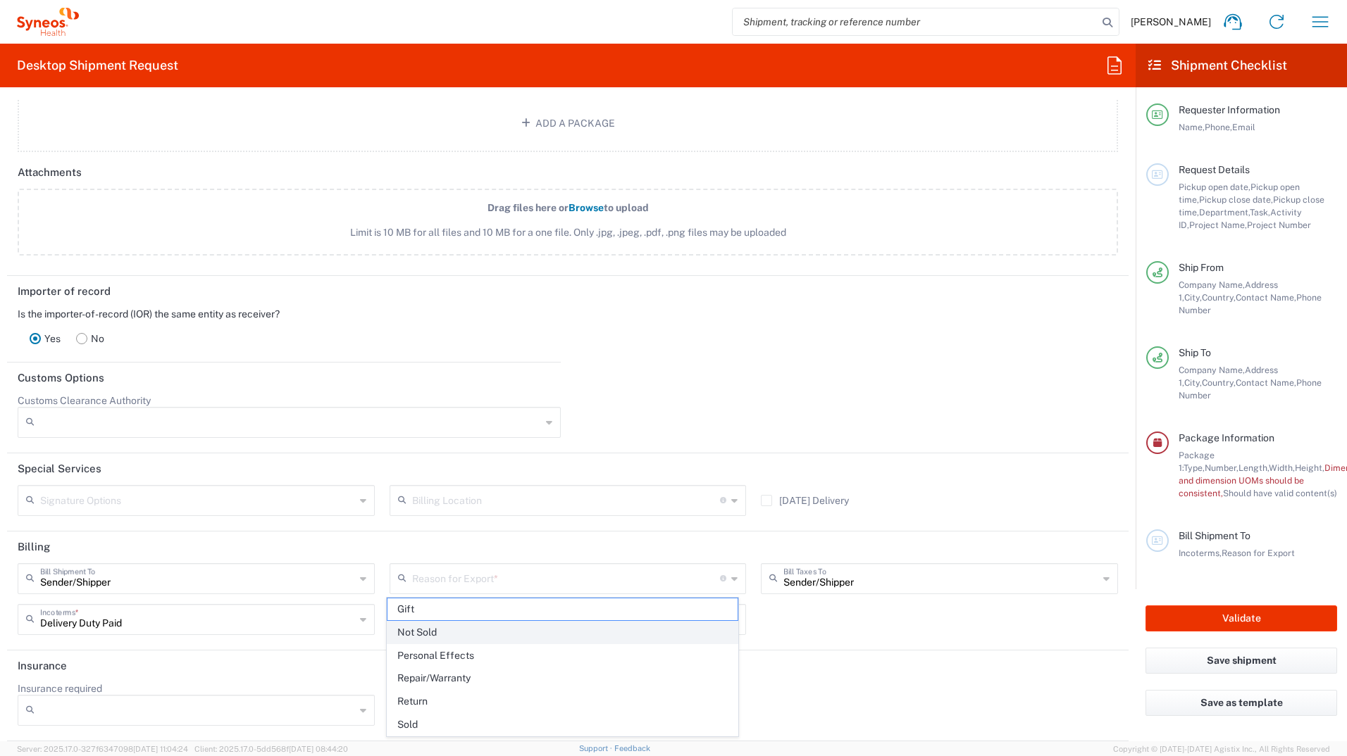
click at [634, 639] on span "Not Sold" at bounding box center [562, 633] width 351 height 22
type input "Not Sold"
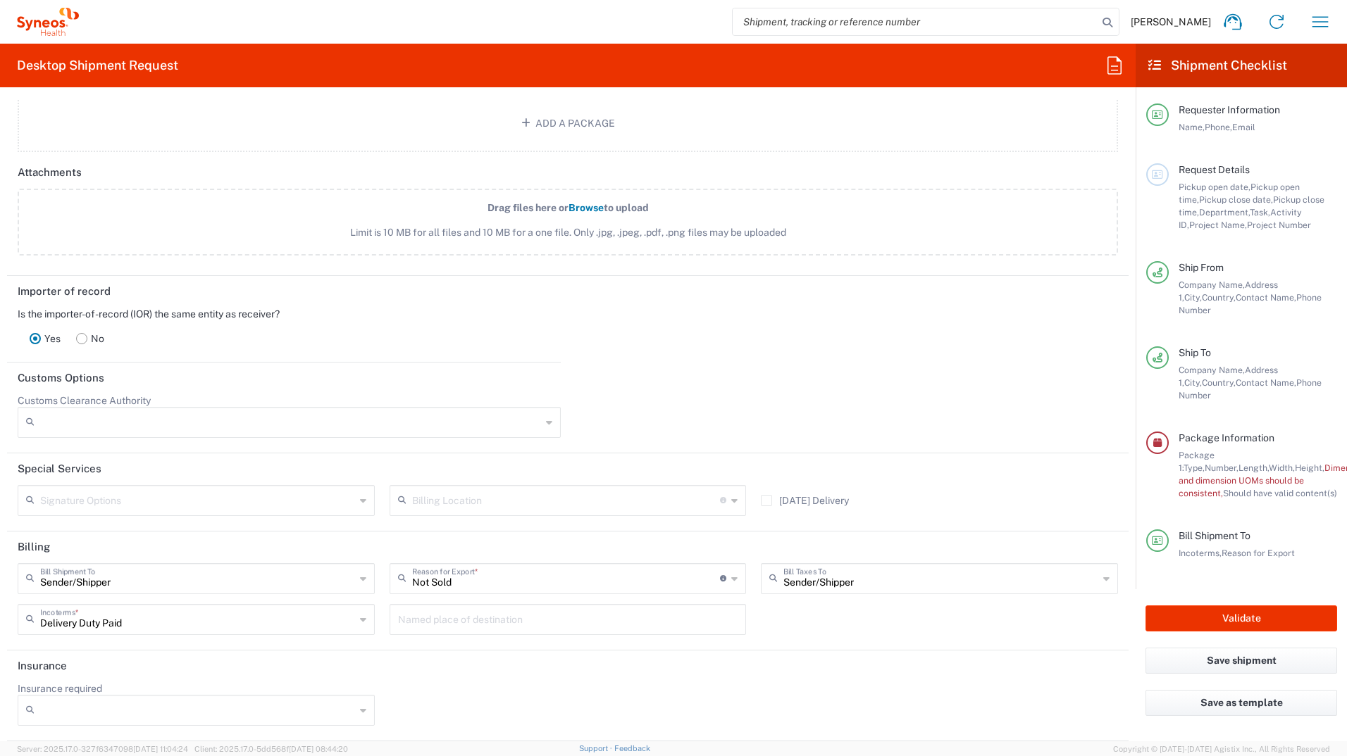
scroll to position [1326, 0]
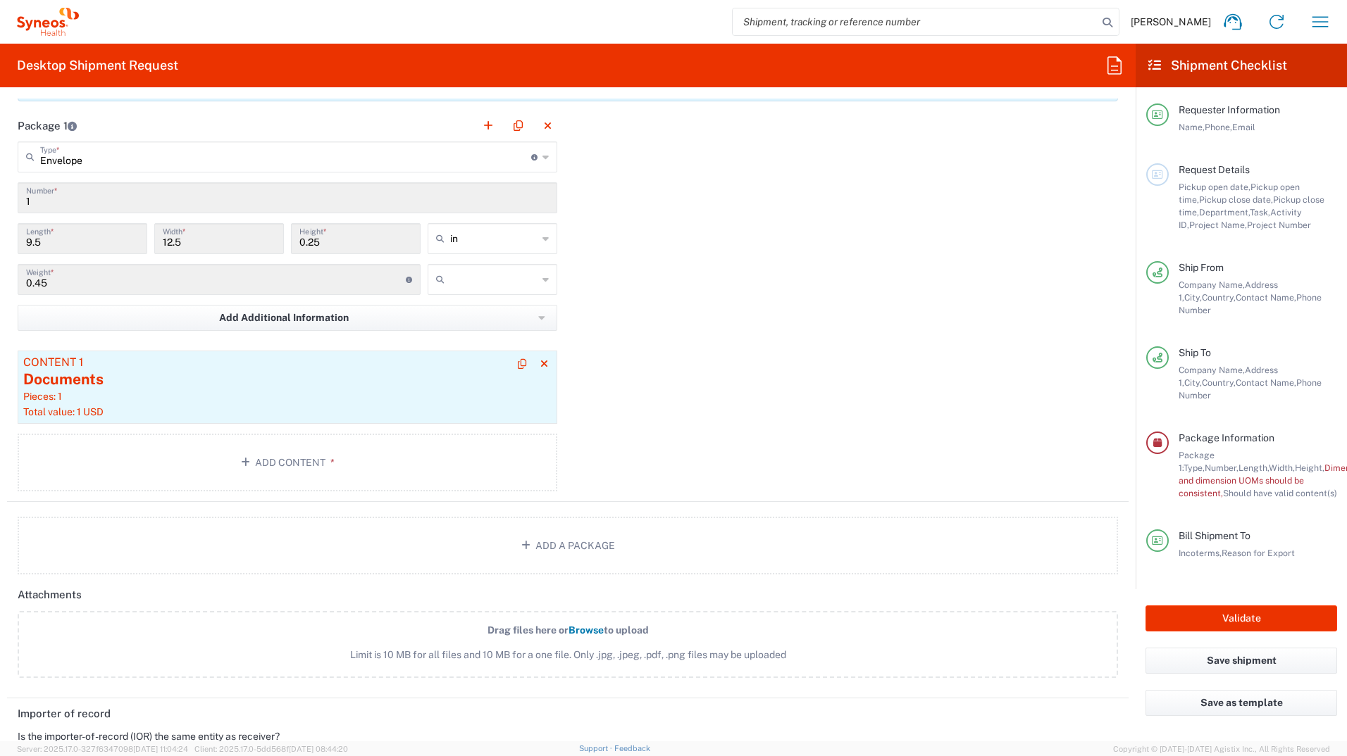
click at [302, 392] on div "Pieces: 1" at bounding box center [287, 396] width 528 height 13
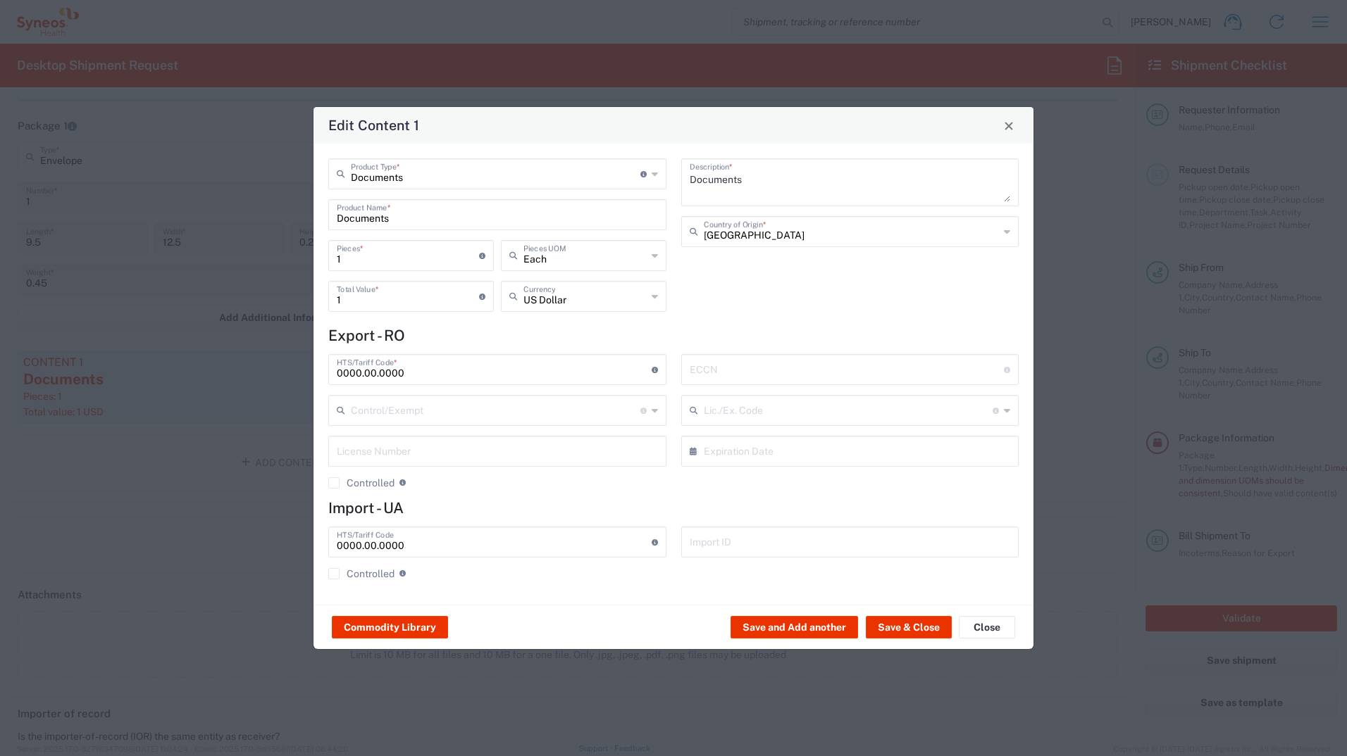
click at [429, 369] on input "0000.00.0000" at bounding box center [494, 368] width 315 height 25
click at [564, 498] on div "0000.00.0000 HTS/Tariff Code * 10-digit U.S. import and export statistical clas…" at bounding box center [497, 426] width 353 height 145
click at [419, 623] on button "Commodity Library" at bounding box center [390, 627] width 116 height 23
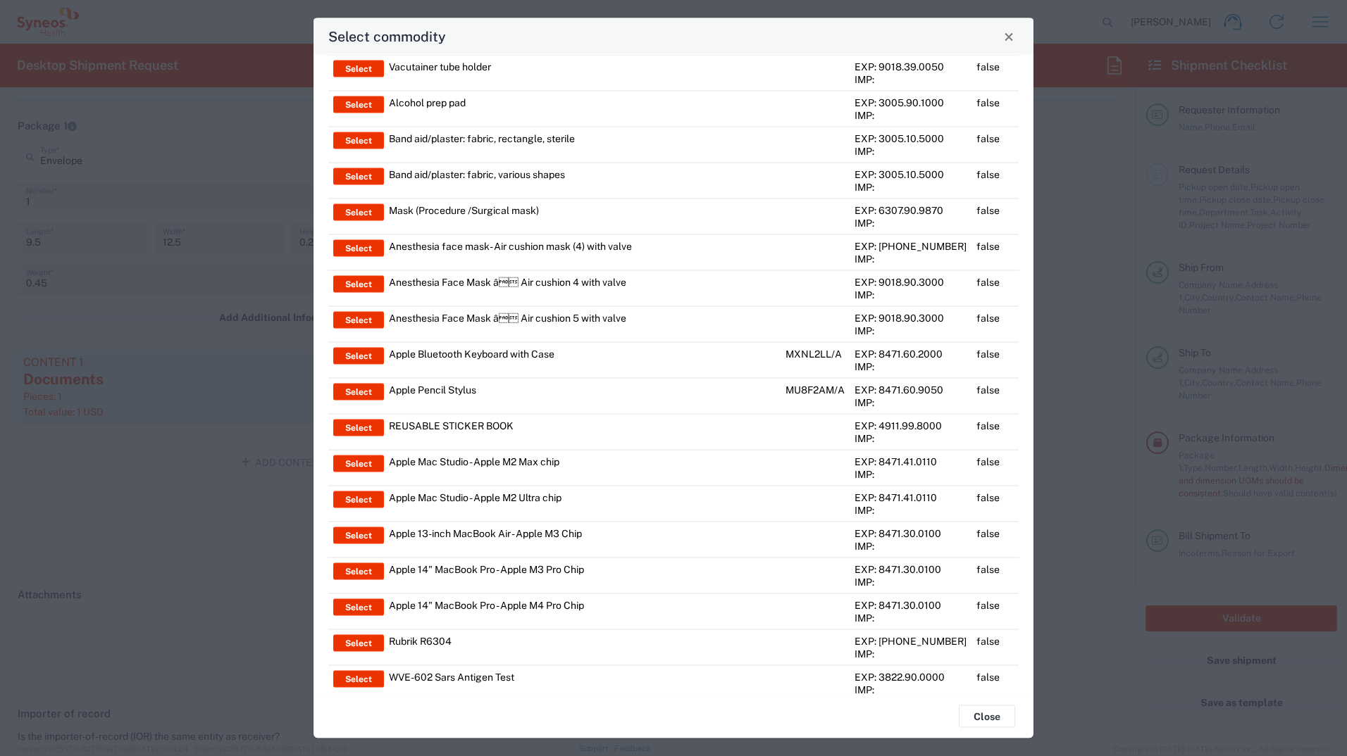
scroll to position [3105, 0]
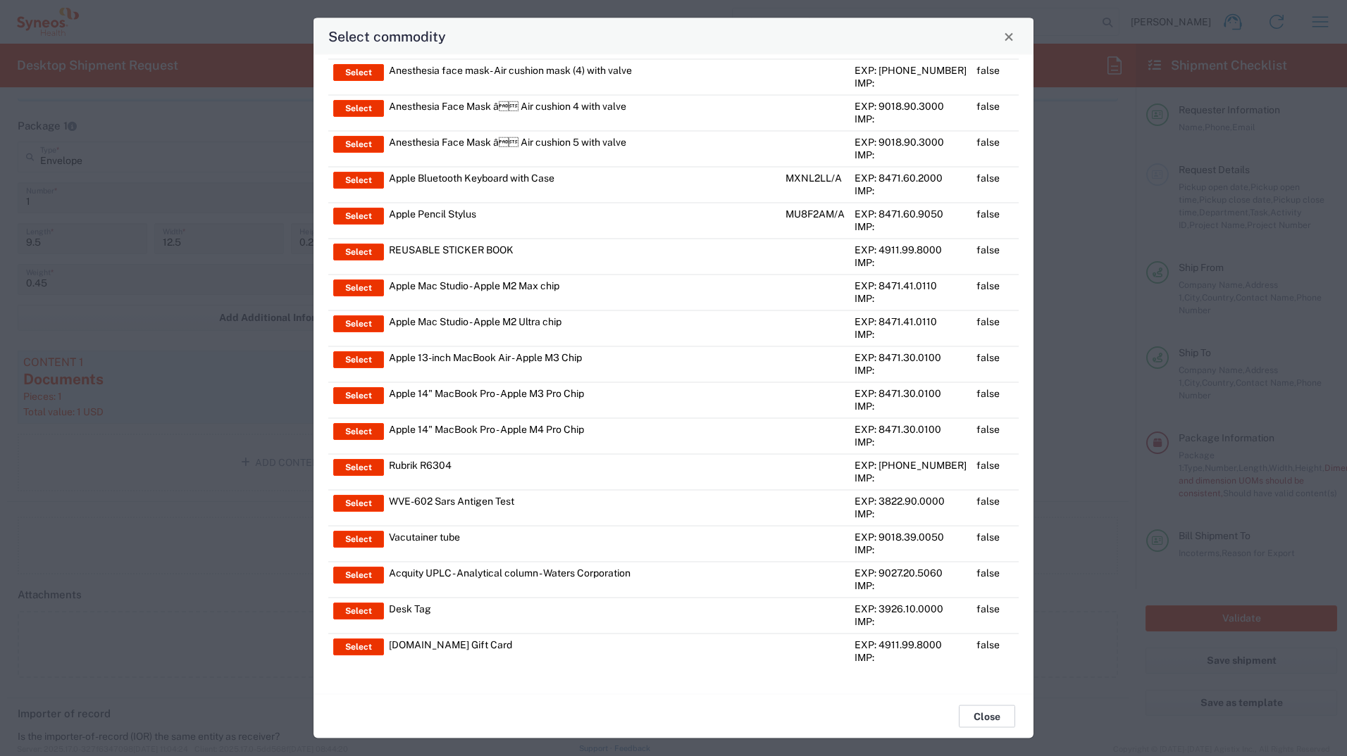
click at [999, 719] on button "Close" at bounding box center [987, 717] width 56 height 23
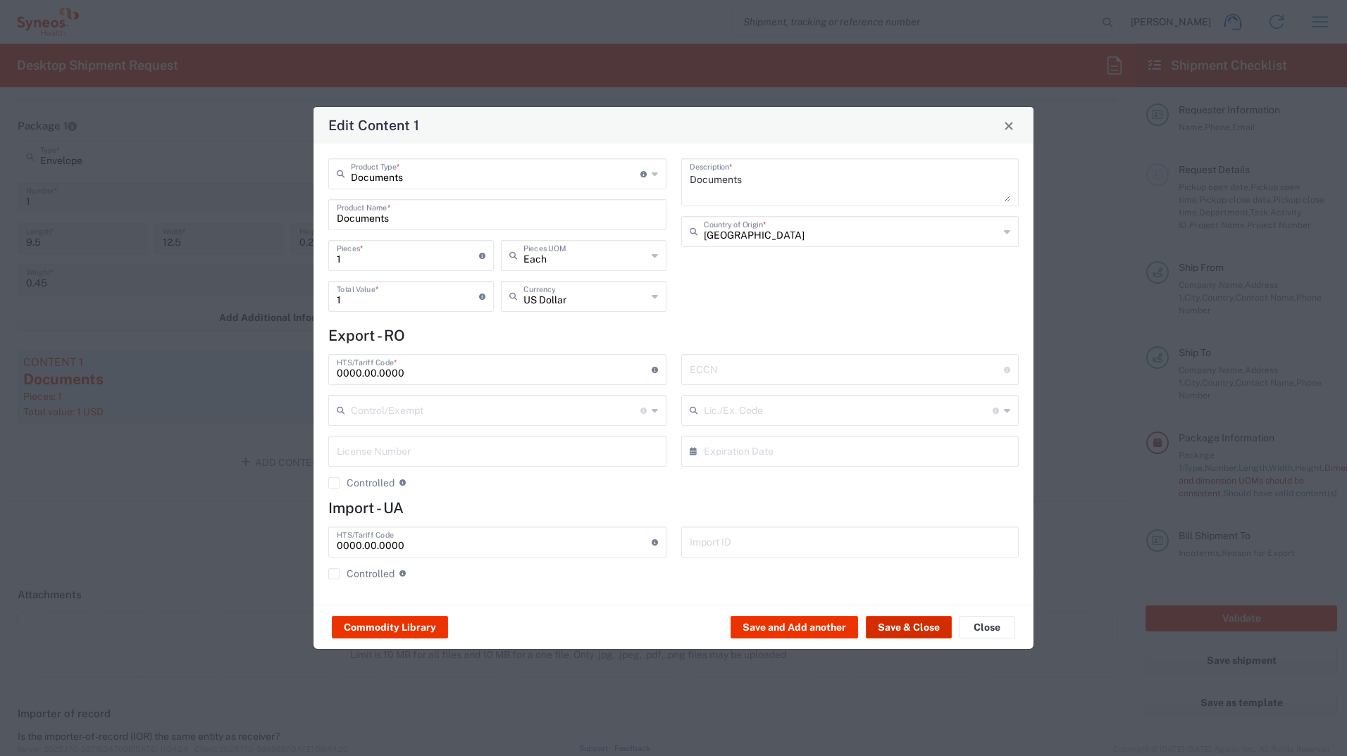
click at [895, 628] on button "Save & Close" at bounding box center [909, 627] width 86 height 23
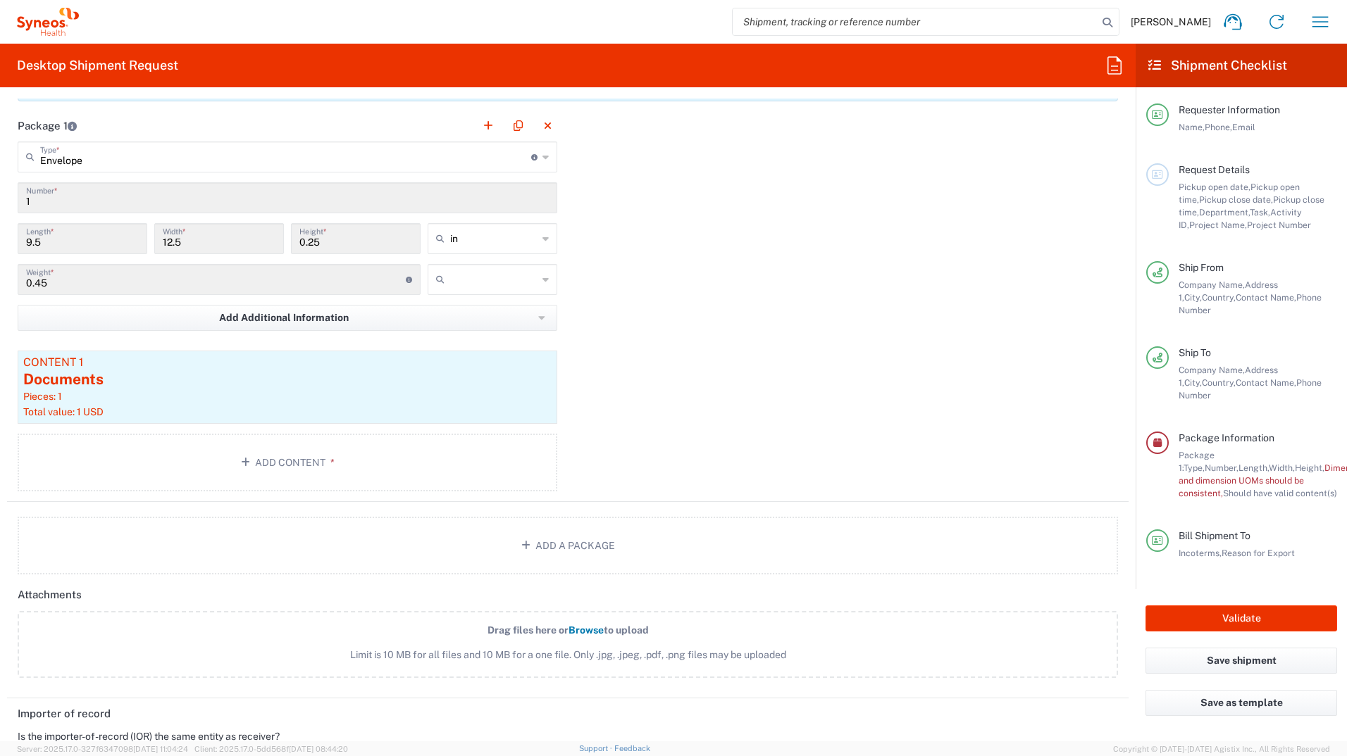
click at [543, 239] on icon at bounding box center [545, 238] width 6 height 23
click at [501, 291] on span "cm" at bounding box center [487, 293] width 125 height 22
type input "24.13"
type input "31.75"
type input "0.64"
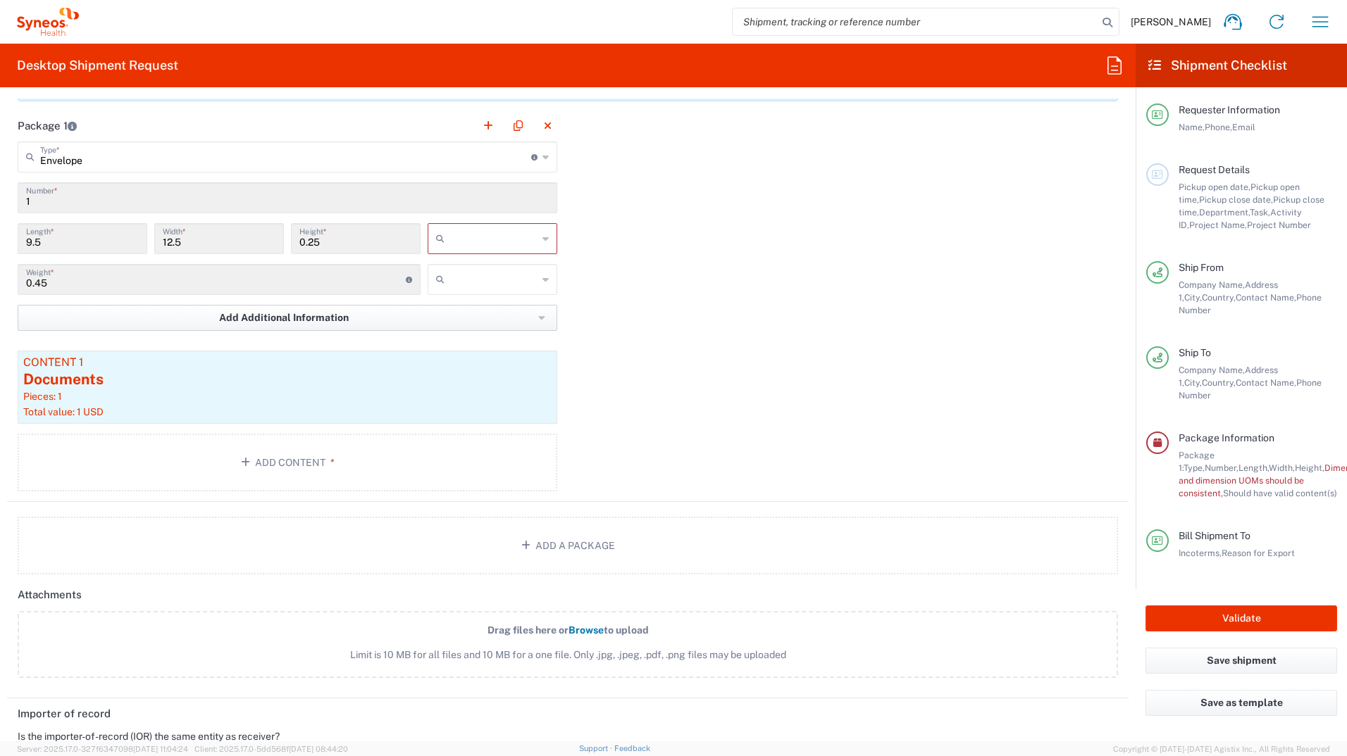
type input "cm"
click at [120, 283] on input "0.45" at bounding box center [216, 278] width 380 height 25
click at [135, 281] on input "0.45" at bounding box center [216, 278] width 380 height 25
click at [254, 316] on span "Add Additional Information" at bounding box center [284, 317] width 130 height 13
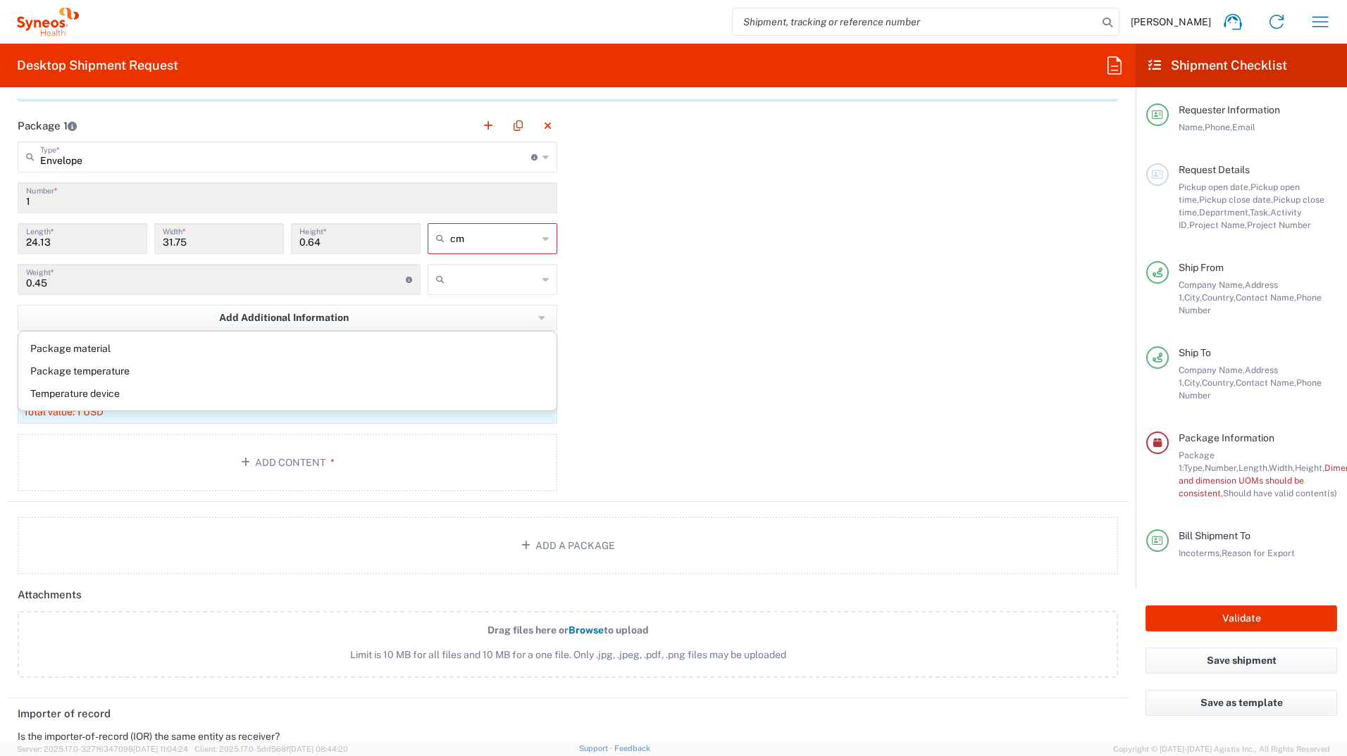
click at [739, 323] on div "Package 1 Envelope Type * Material used to package goods Envelope Large Box Med…" at bounding box center [567, 306] width 1121 height 392
click at [709, 322] on div "Package 1 Envelope Type * Material used to package goods Envelope Large Box Med…" at bounding box center [567, 306] width 1121 height 392
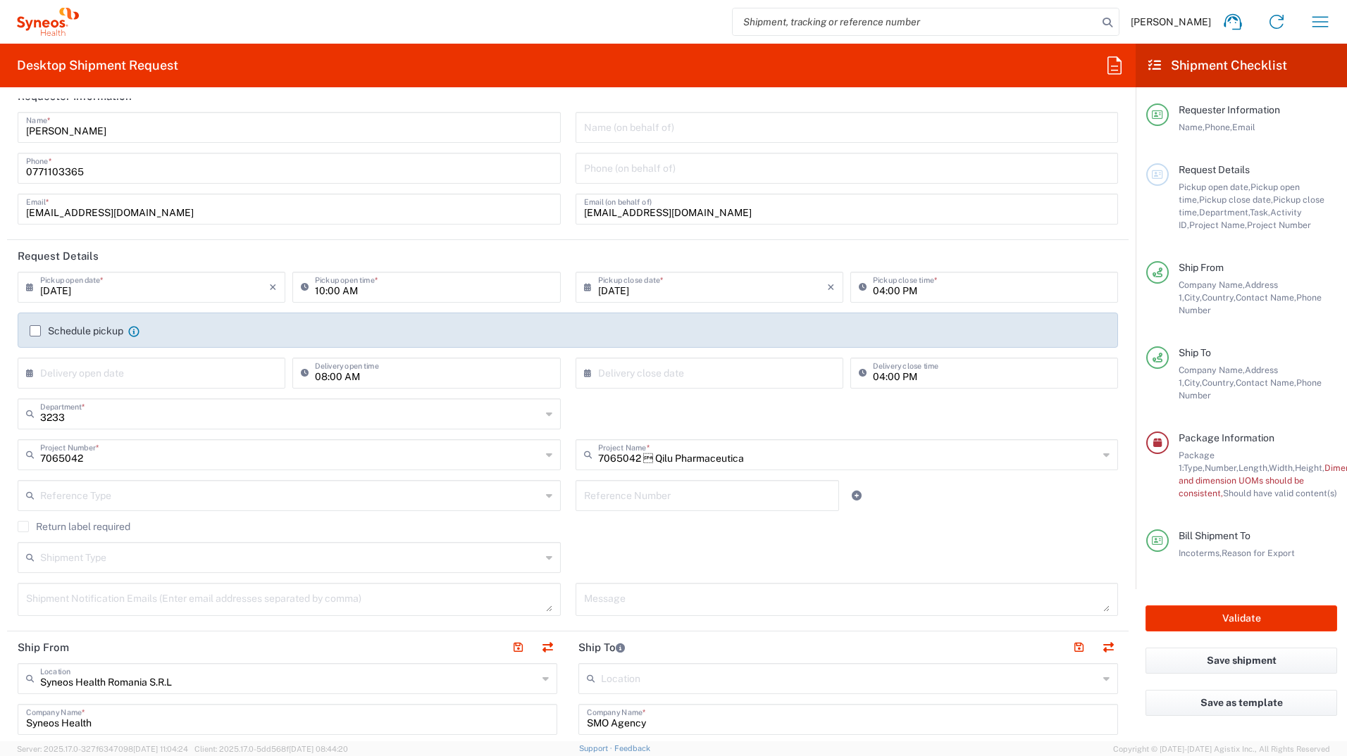
scroll to position [0, 0]
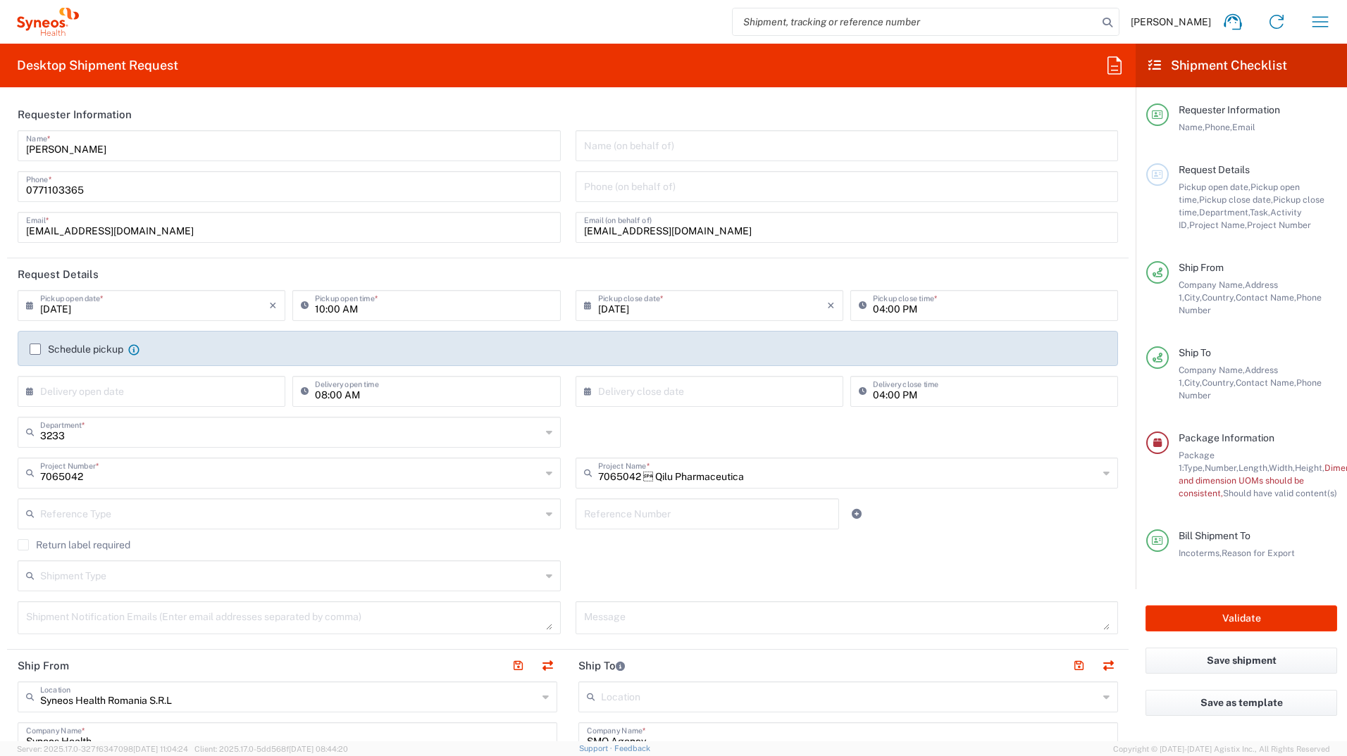
click at [39, 349] on label "Schedule pickup" at bounding box center [77, 349] width 94 height 11
click at [35, 349] on input "Schedule pickup" at bounding box center [35, 349] width 0 height 0
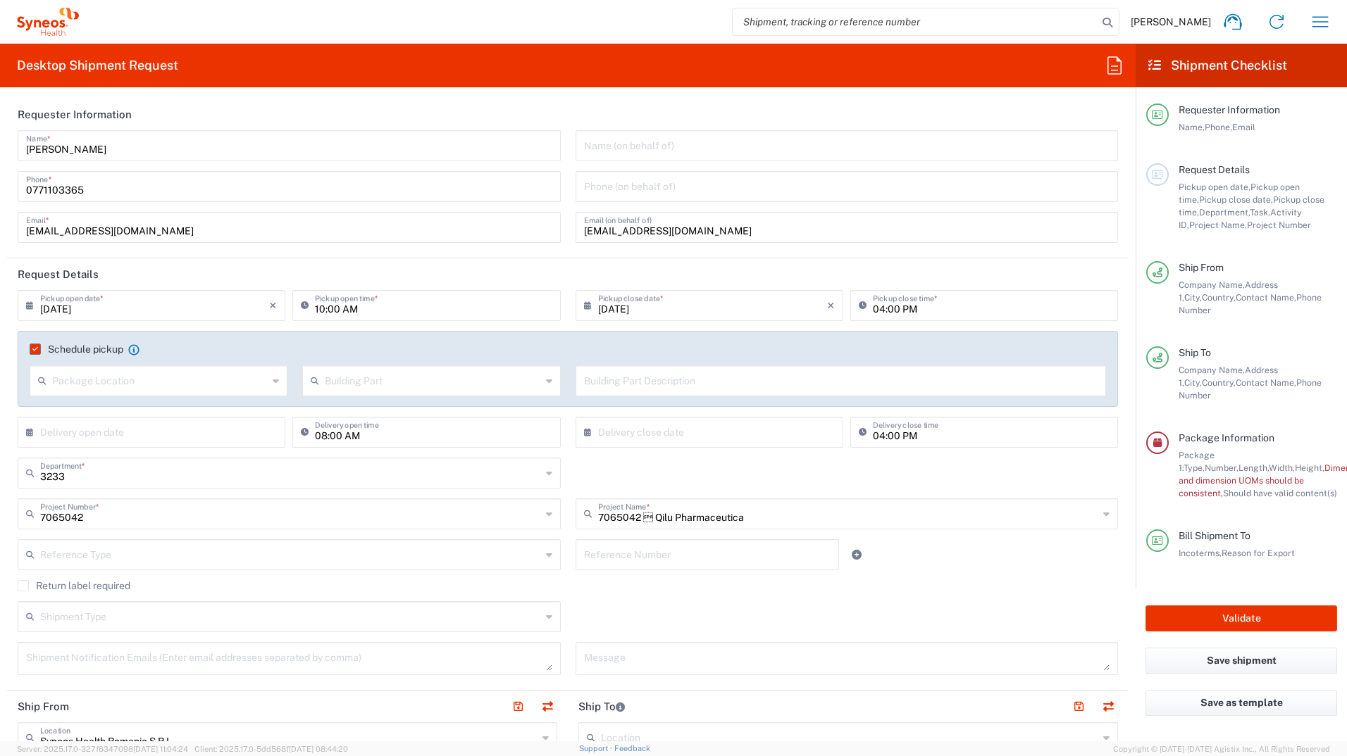
click at [34, 352] on label "Schedule pickup" at bounding box center [77, 349] width 94 height 11
click at [32, 349] on input "Schedule pickup" at bounding box center [32, 349] width 0 height 0
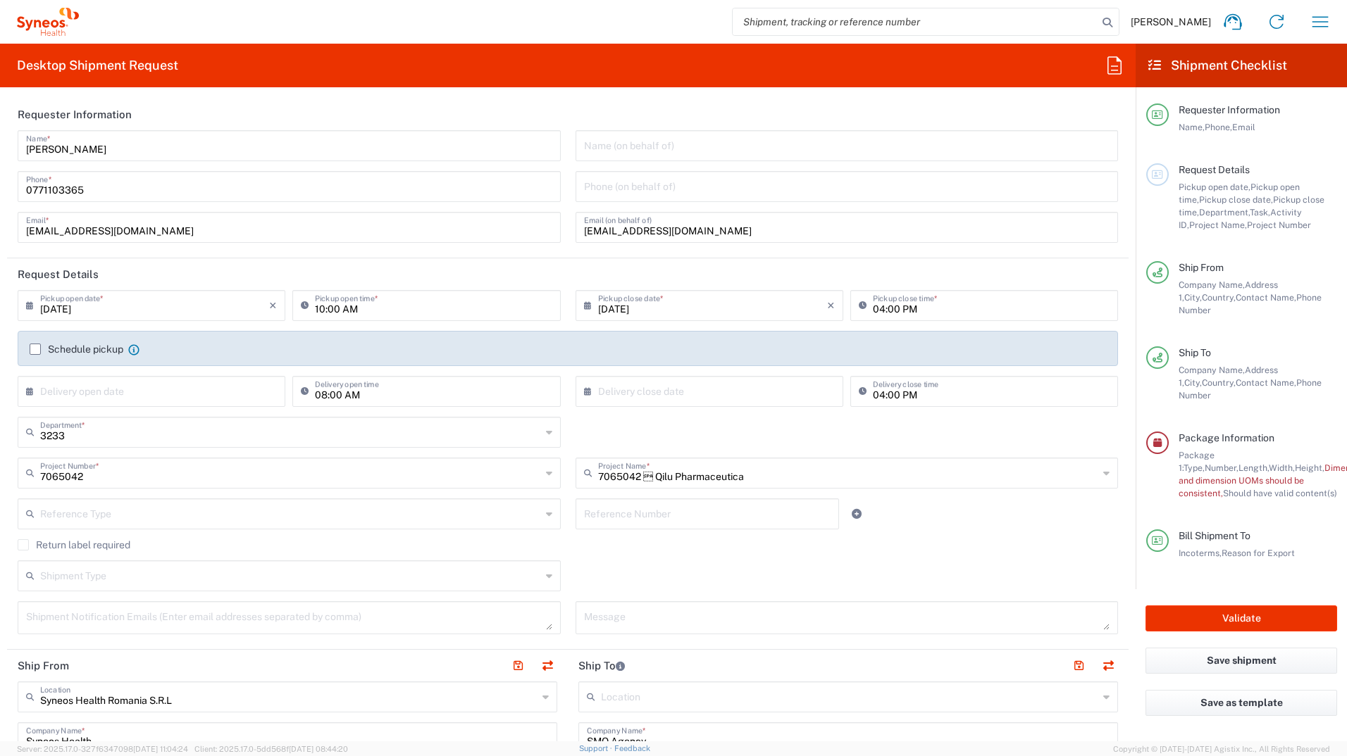
click at [34, 353] on label "Schedule pickup" at bounding box center [77, 349] width 94 height 11
click at [35, 349] on input "Schedule pickup" at bounding box center [35, 349] width 0 height 0
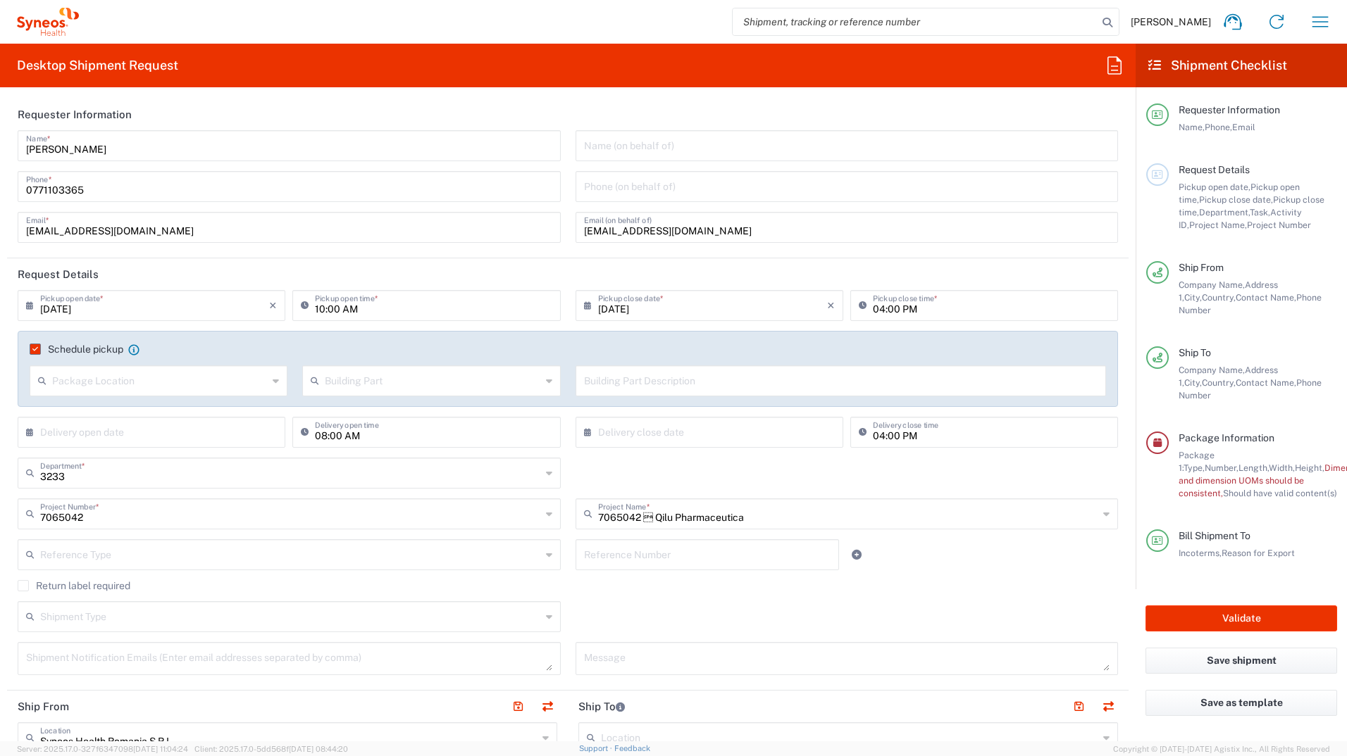
click at [36, 352] on label "Schedule pickup" at bounding box center [77, 349] width 94 height 11
click at [32, 349] on input "Schedule pickup" at bounding box center [32, 349] width 0 height 0
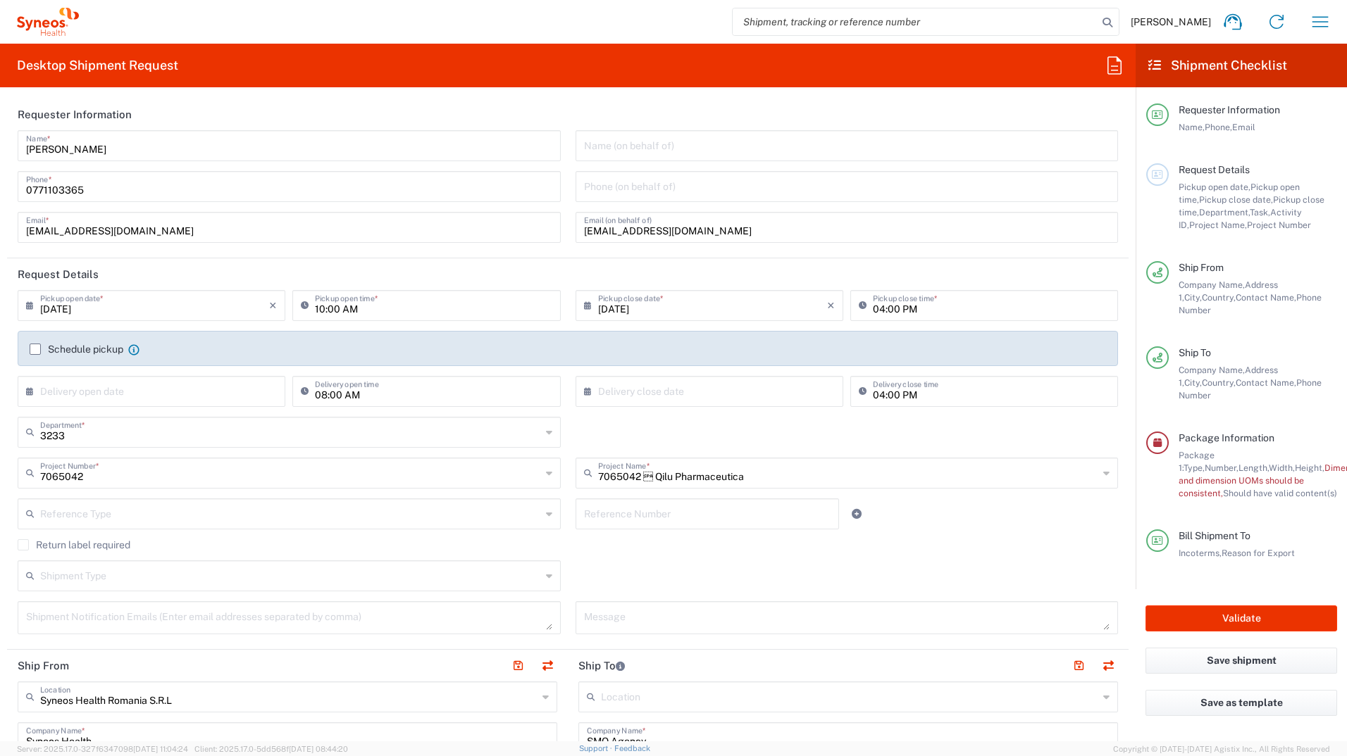
click at [35, 349] on label "Schedule pickup" at bounding box center [77, 349] width 94 height 11
click at [35, 349] on input "Schedule pickup" at bounding box center [35, 349] width 0 height 0
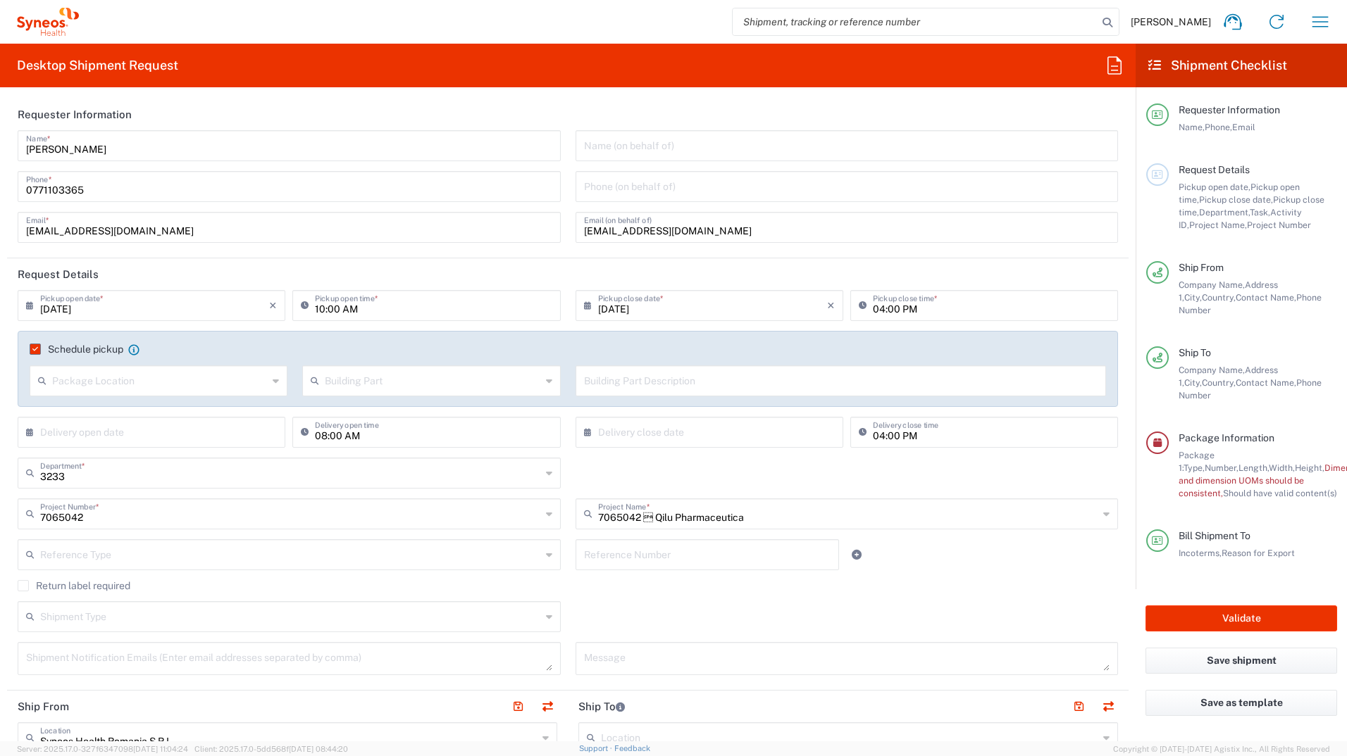
click at [35, 344] on label "Schedule pickup" at bounding box center [77, 349] width 94 height 11
click at [32, 349] on input "Schedule pickup" at bounding box center [32, 349] width 0 height 0
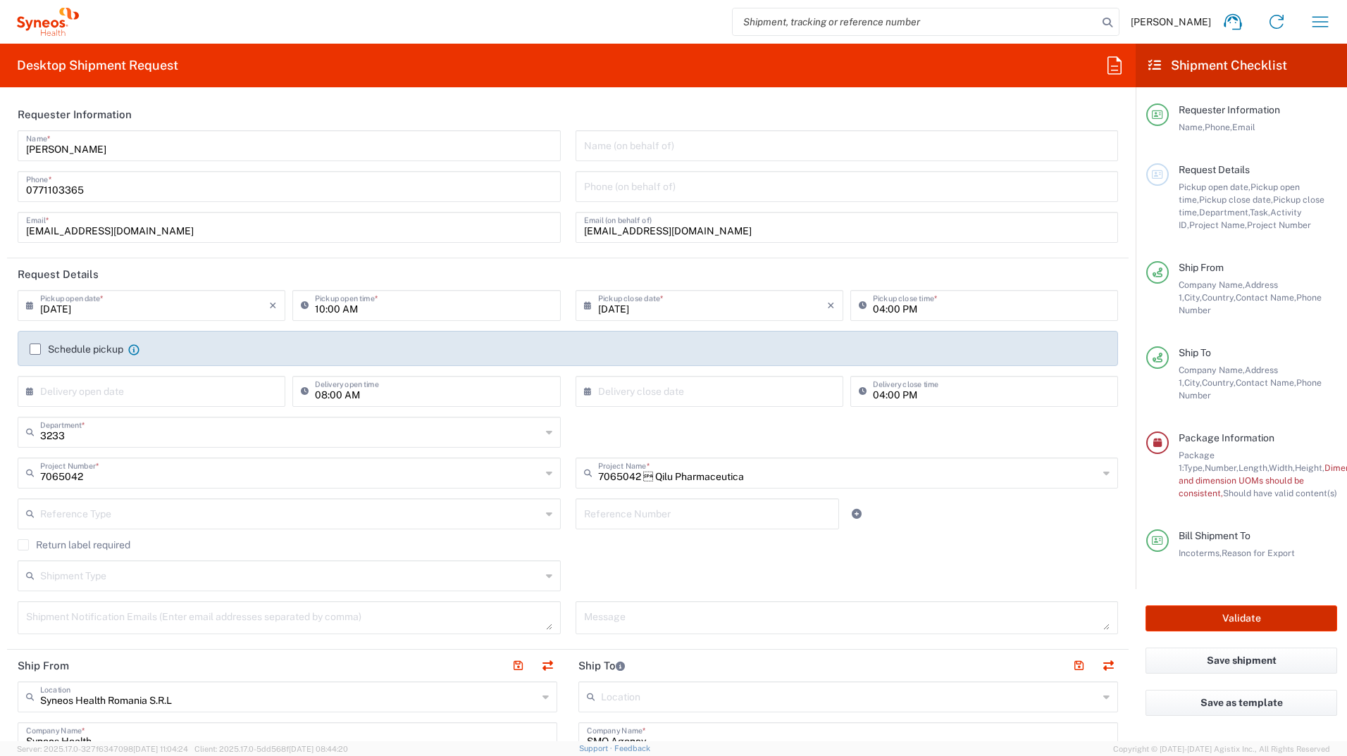
click at [1258, 606] on button "Validate" at bounding box center [1241, 619] width 192 height 26
type input "7065042"
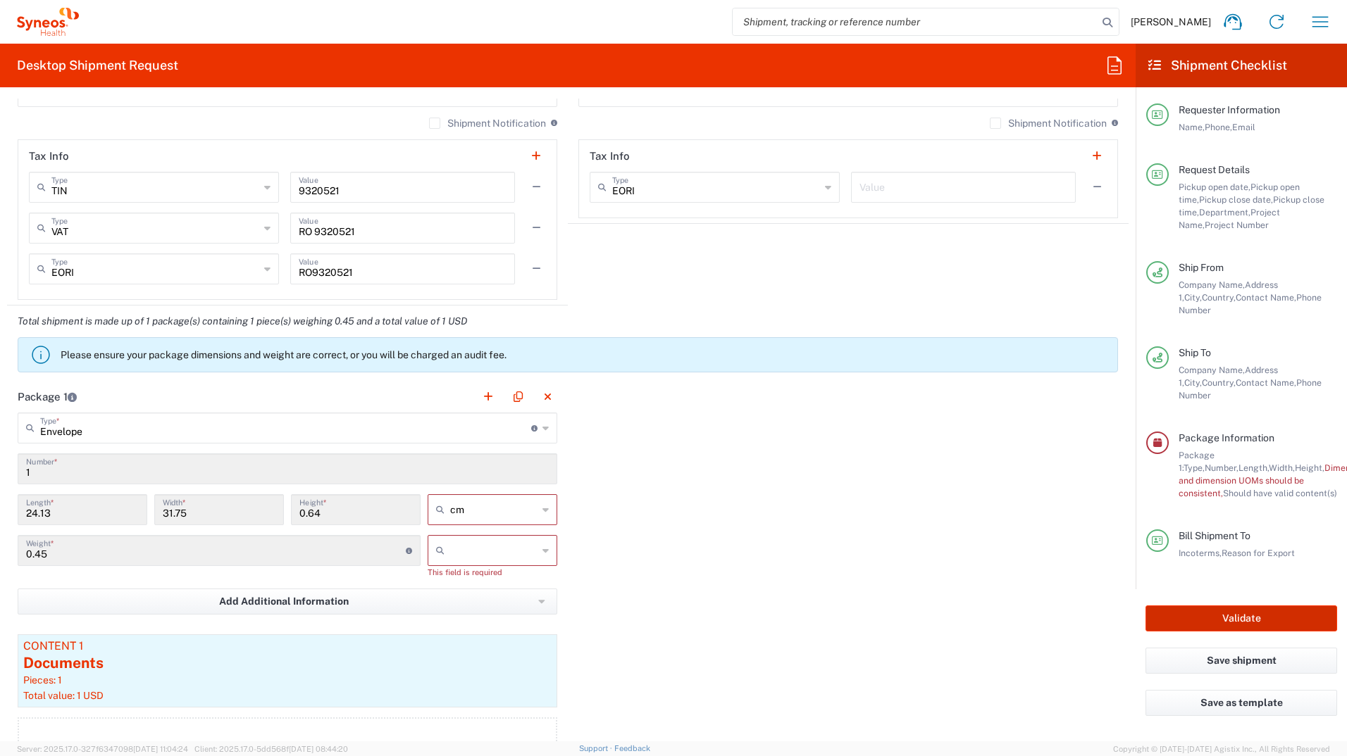
scroll to position [1057, 0]
click at [545, 504] on div "cm" at bounding box center [493, 508] width 130 height 31
type input "cm"
click at [481, 540] on span "cm" at bounding box center [487, 539] width 125 height 22
click at [489, 547] on input "text" at bounding box center [493, 549] width 87 height 23
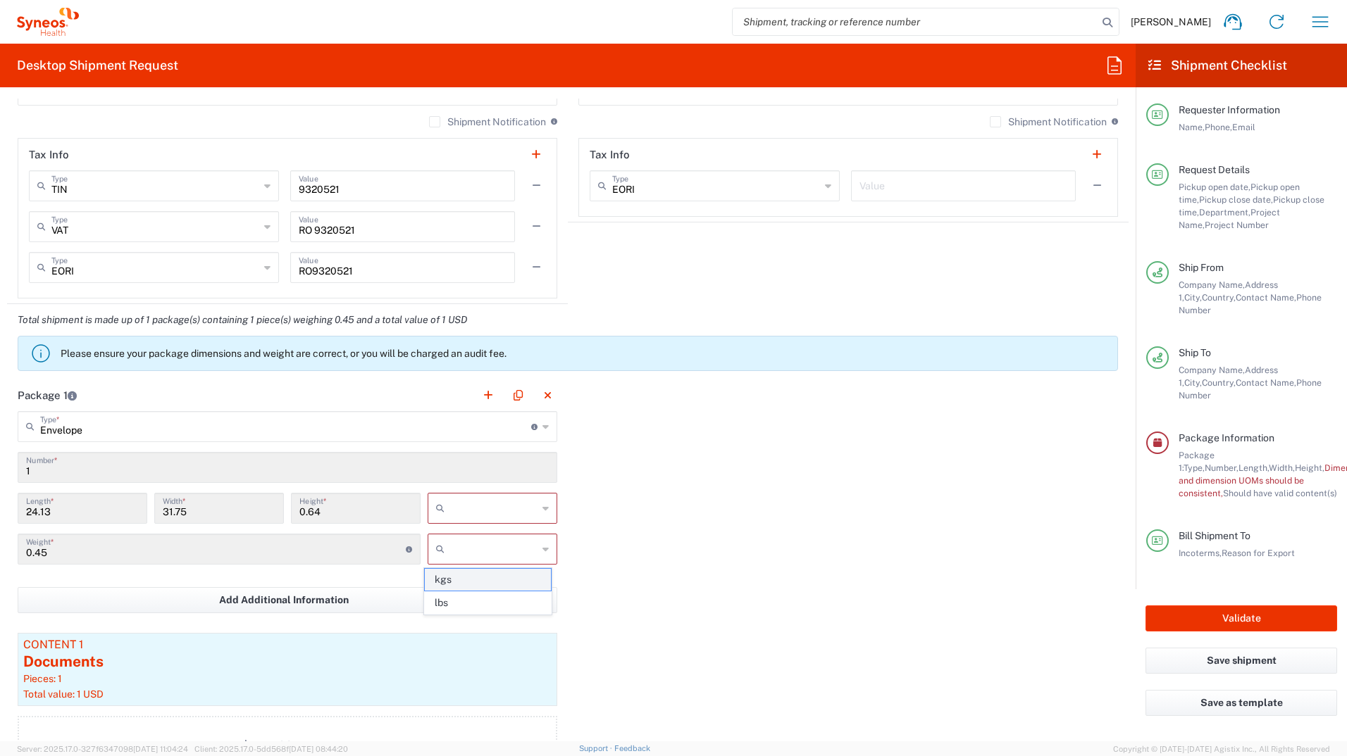
click at [501, 578] on span "kgs" at bounding box center [487, 580] width 125 height 22
type input "kgs"
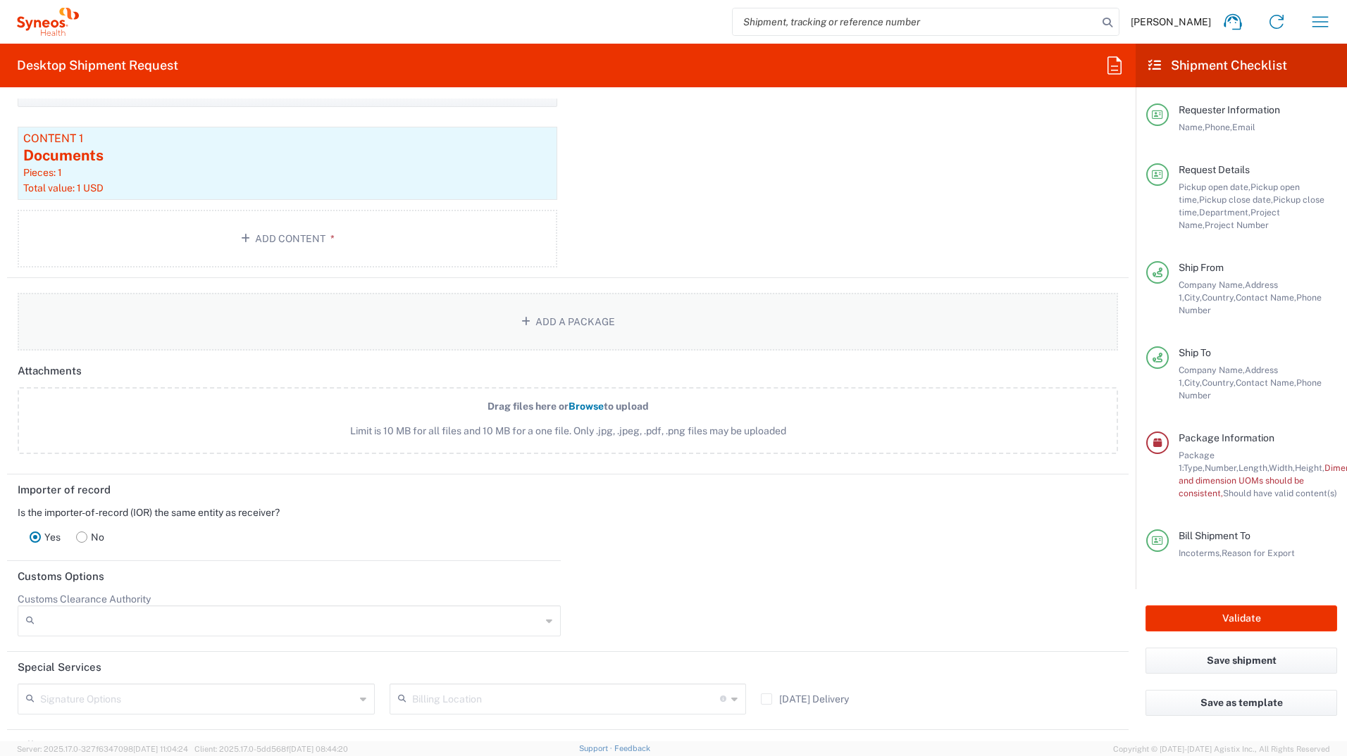
scroll to position [1326, 0]
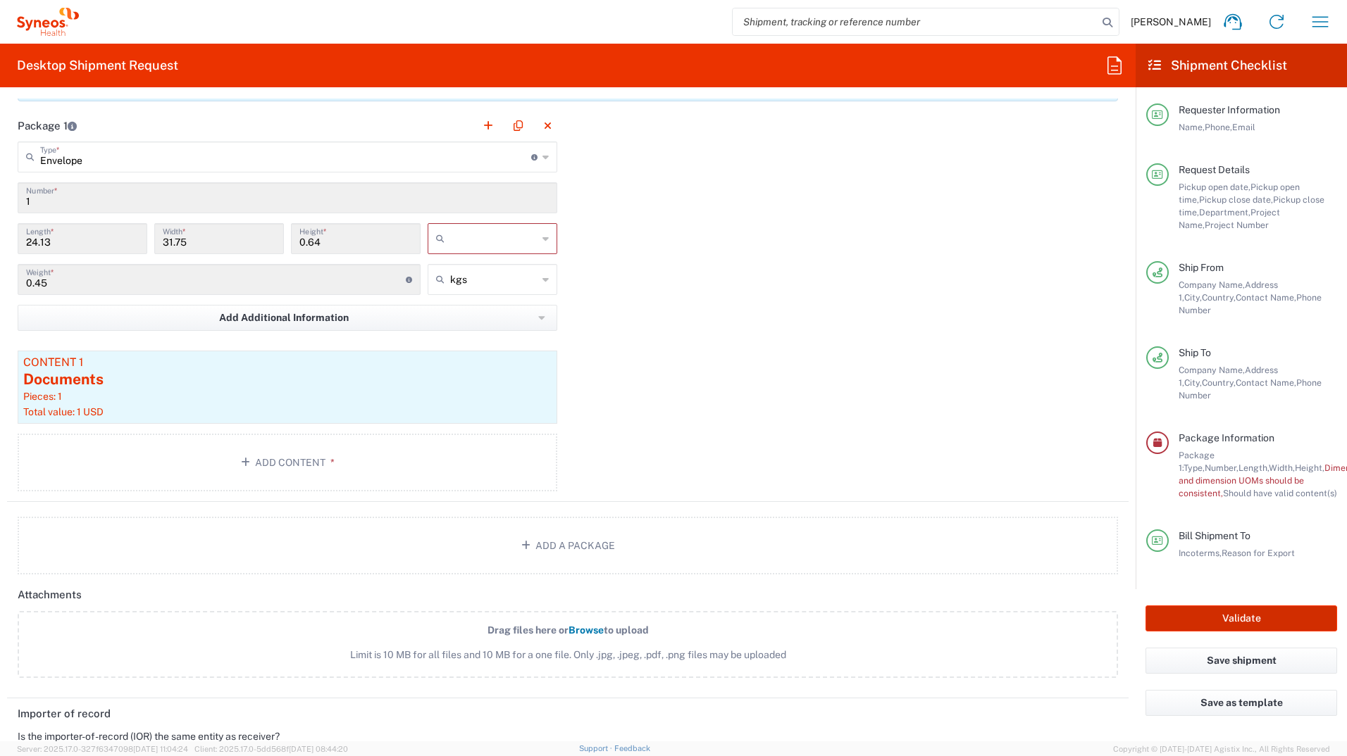
click at [1261, 606] on button "Validate" at bounding box center [1241, 619] width 192 height 26
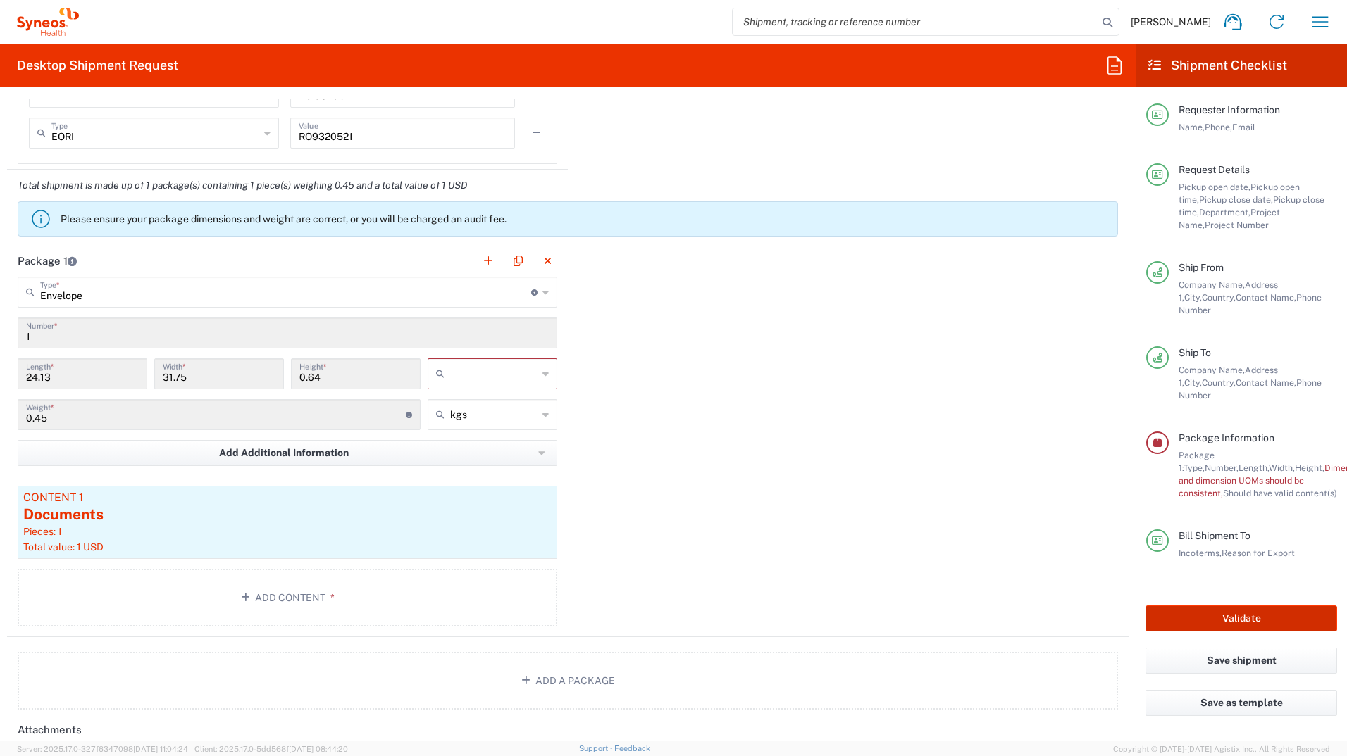
scroll to position [1185, 0]
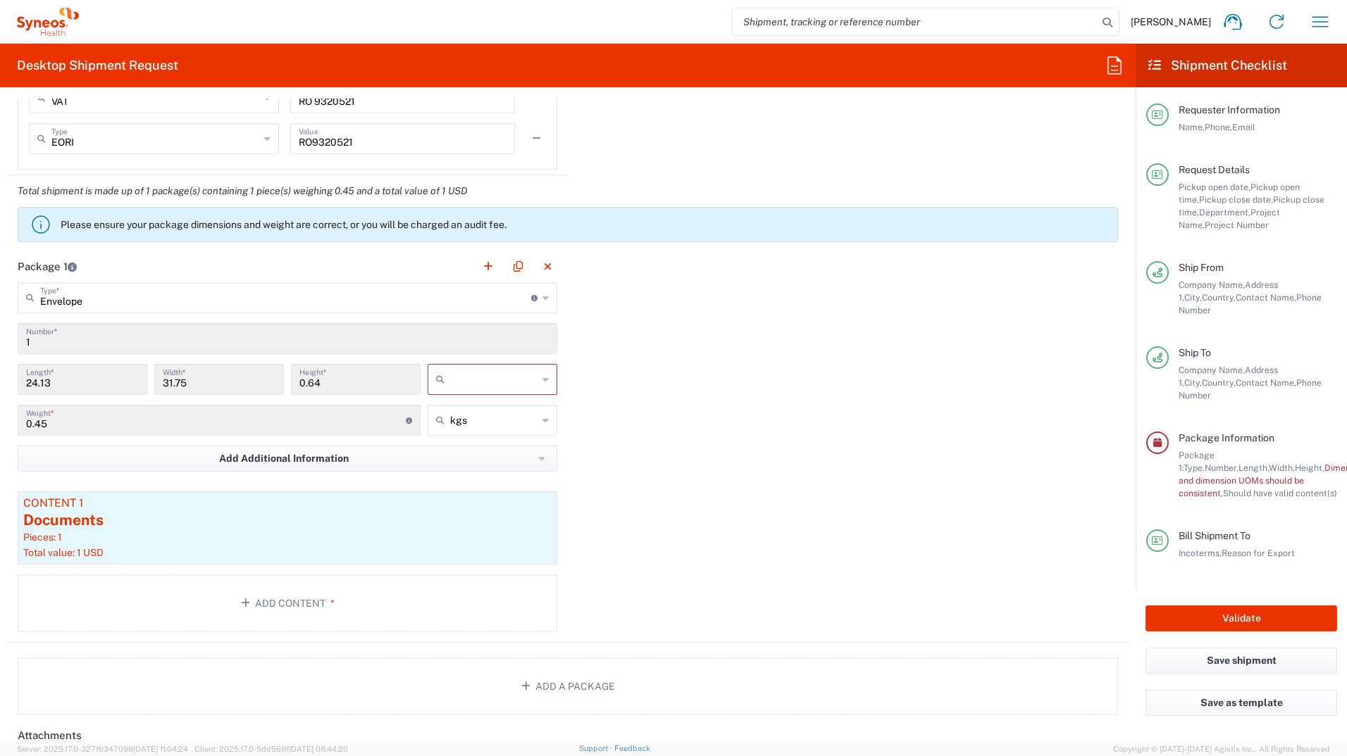
click at [707, 438] on div "Package 1 Envelope Type * Material used to package goods Envelope Large Box Med…" at bounding box center [567, 447] width 1121 height 392
click at [487, 385] on input "text" at bounding box center [493, 379] width 87 height 23
click at [476, 420] on span "cm" at bounding box center [487, 410] width 125 height 22
click at [660, 431] on div "Package 1 Envelope Type * Material used to package goods Envelope Large Box Med…" at bounding box center [567, 447] width 1121 height 392
click at [544, 380] on div "cm" at bounding box center [493, 379] width 130 height 31
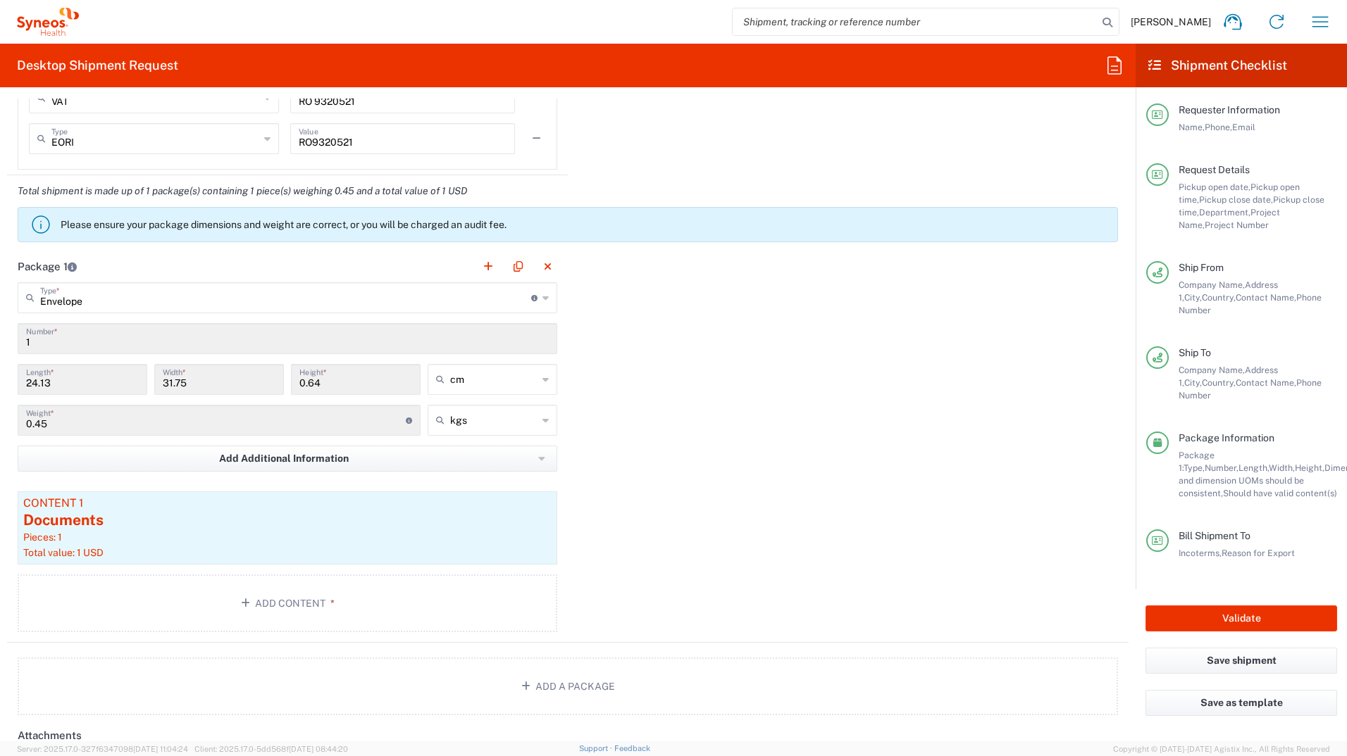
type input "cm"
click at [544, 380] on div "cm" at bounding box center [493, 379] width 130 height 31
click at [486, 375] on input "cm" at bounding box center [493, 379] width 87 height 23
click at [833, 409] on div "Package 1 Envelope Type * Material used to package goods Envelope Large Box Med…" at bounding box center [567, 447] width 1121 height 392
click at [1276, 606] on button "Validate" at bounding box center [1241, 619] width 192 height 26
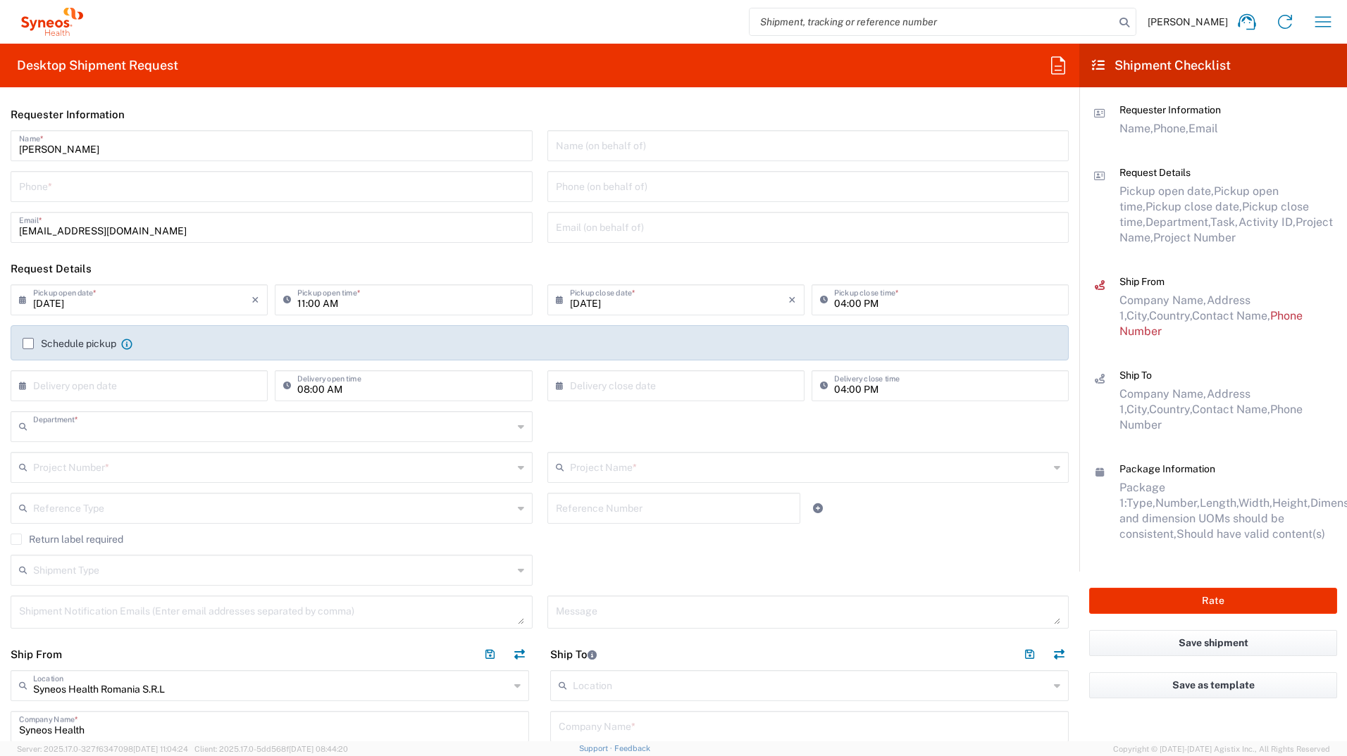
type input "3233"
click at [1322, 24] on icon "button" at bounding box center [1322, 22] width 23 height 23
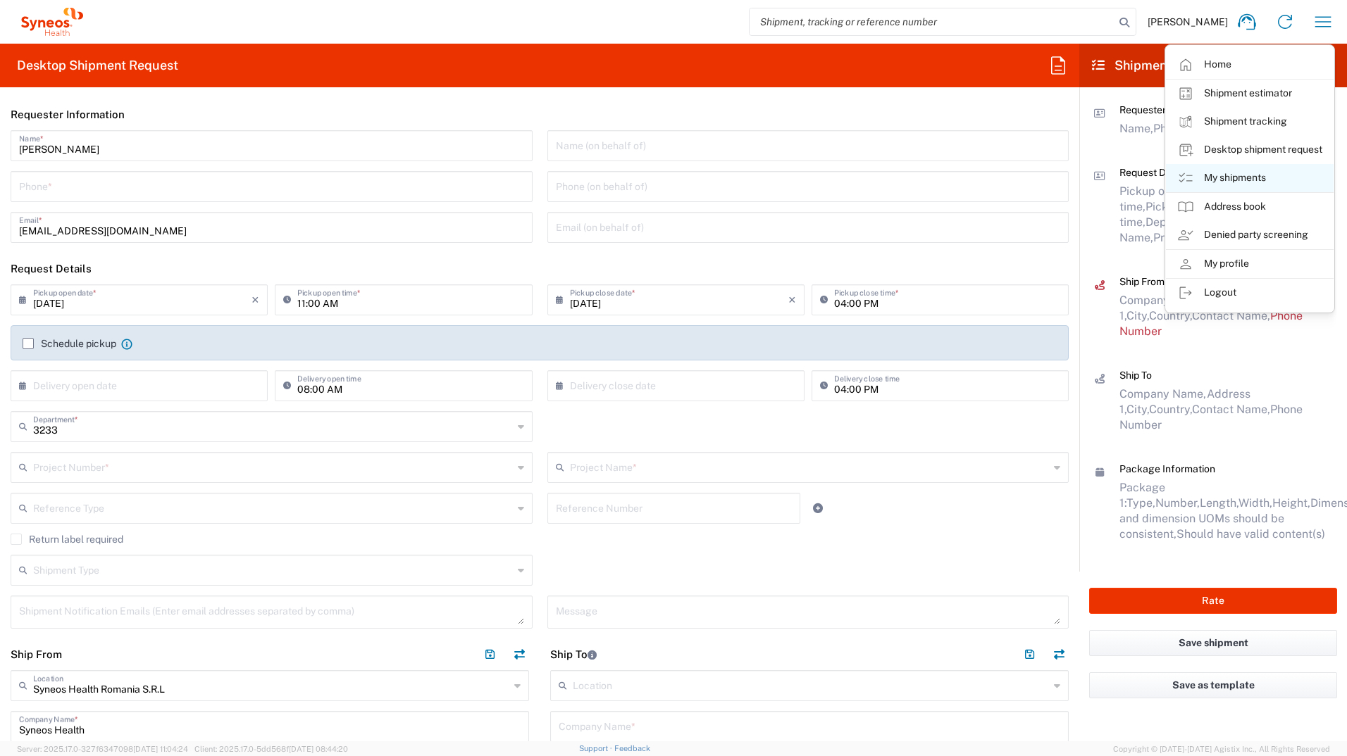
click at [1253, 170] on link "My shipments" at bounding box center [1250, 178] width 168 height 28
